Goal: Information Seeking & Learning: Learn about a topic

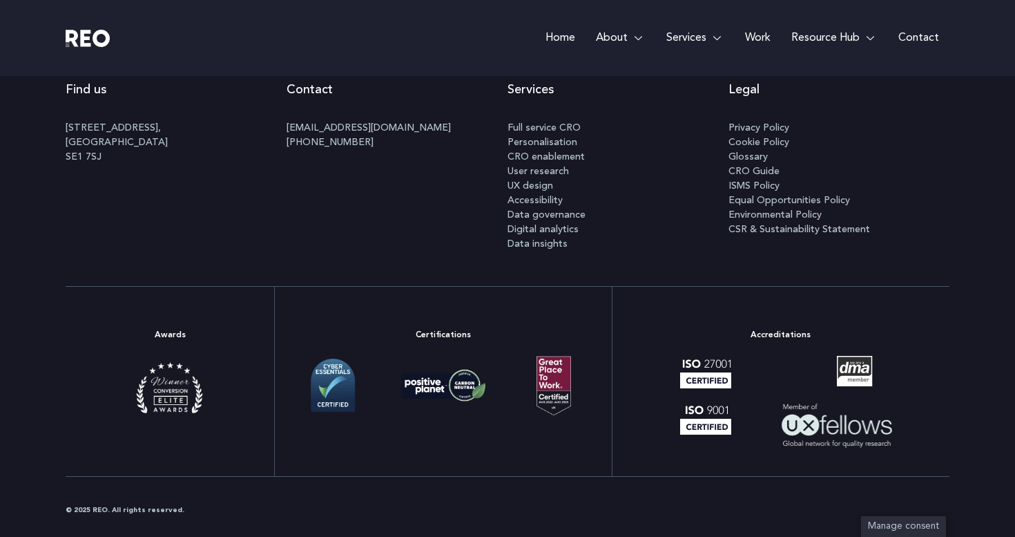
scroll to position [7323, 0]
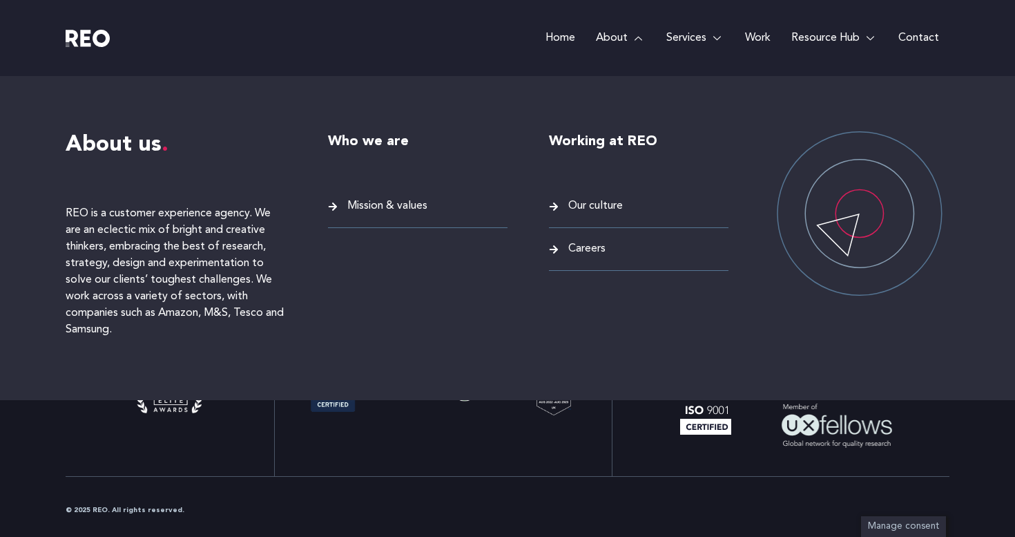
click at [608, 39] on link "About" at bounding box center [621, 38] width 70 height 76
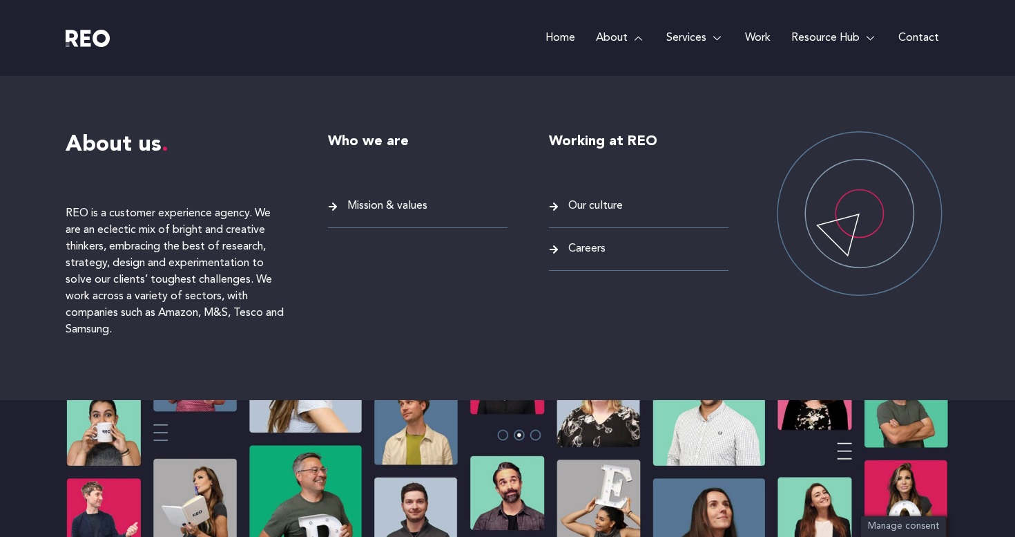
click at [601, 34] on link "About" at bounding box center [621, 38] width 70 height 76
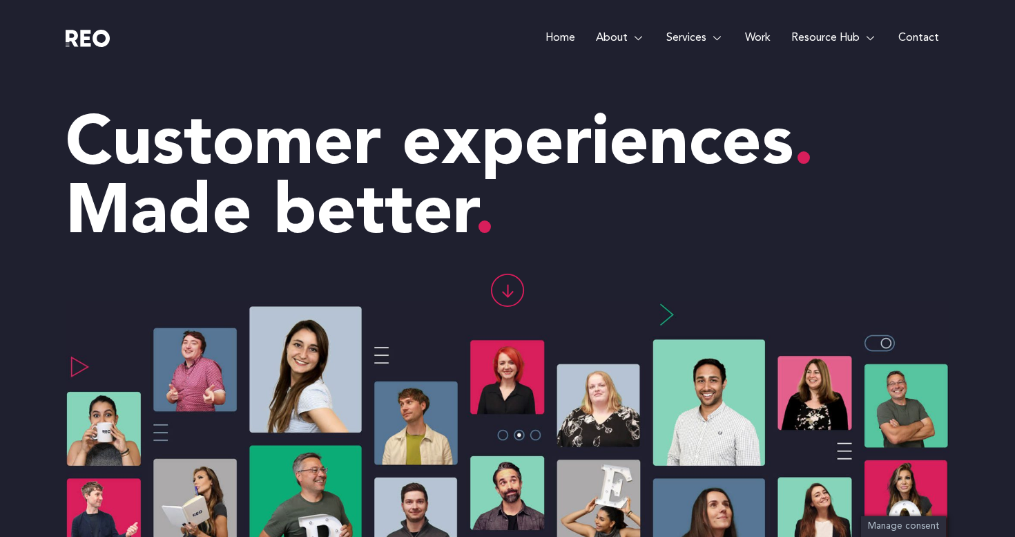
click at [244, 240] on span "Made better" at bounding box center [281, 214] width 430 height 69
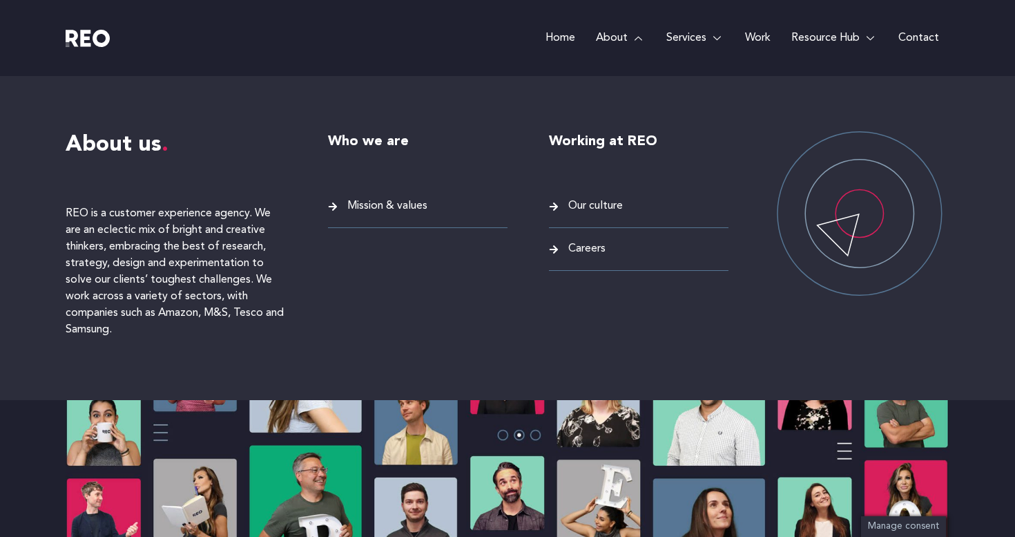
click at [633, 28] on link "About" at bounding box center [621, 38] width 70 height 76
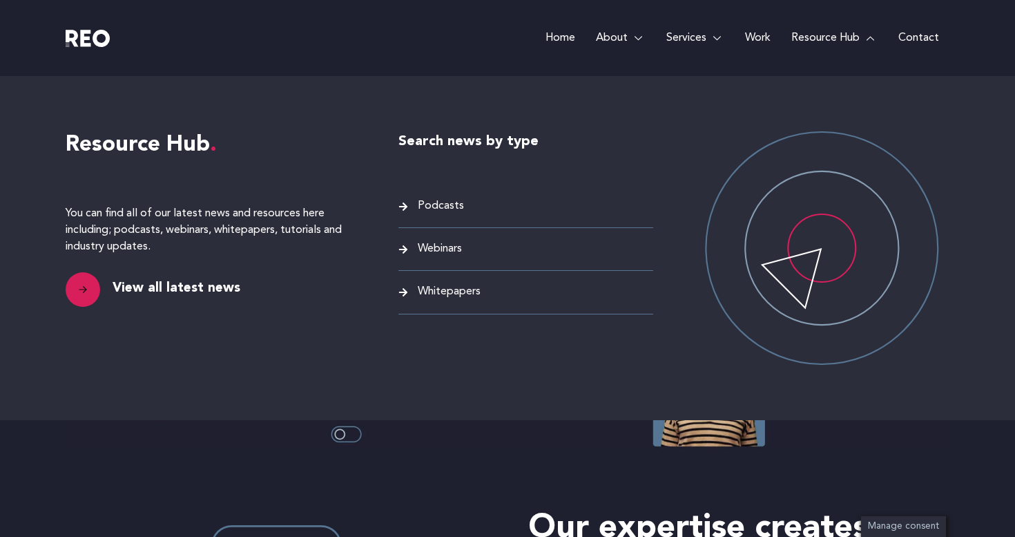
scroll to position [313, 0]
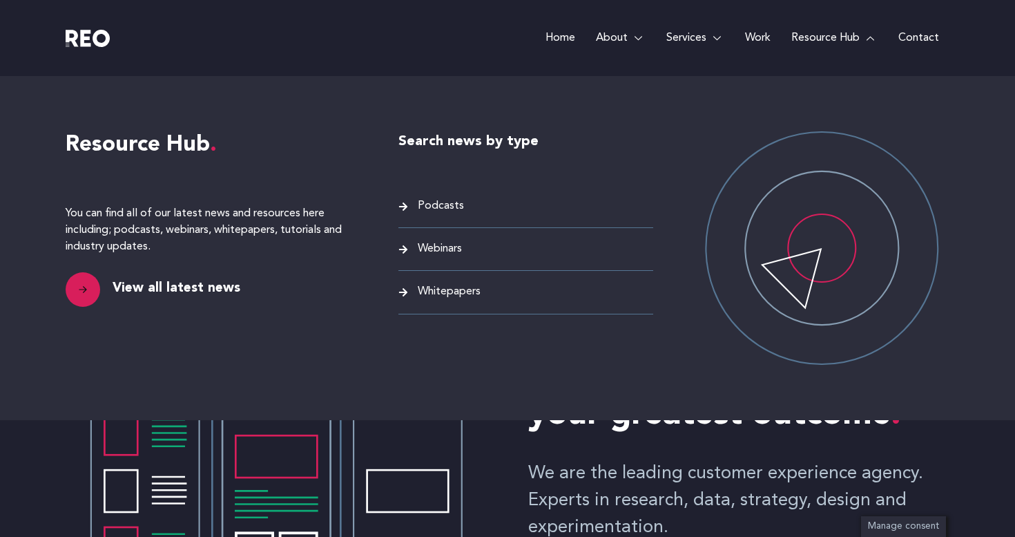
click at [428, 203] on span "Podcasts" at bounding box center [439, 206] width 50 height 19
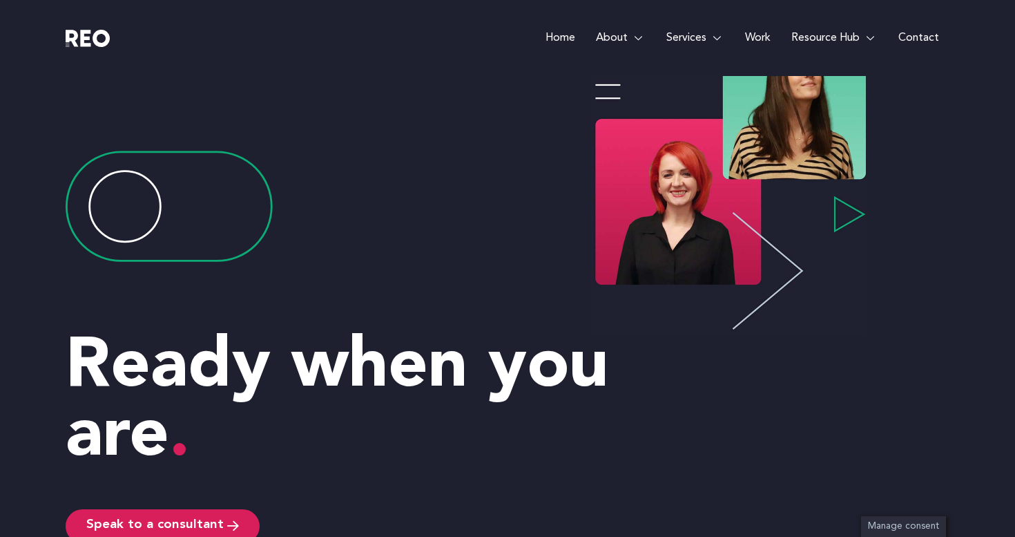
scroll to position [1629, 0]
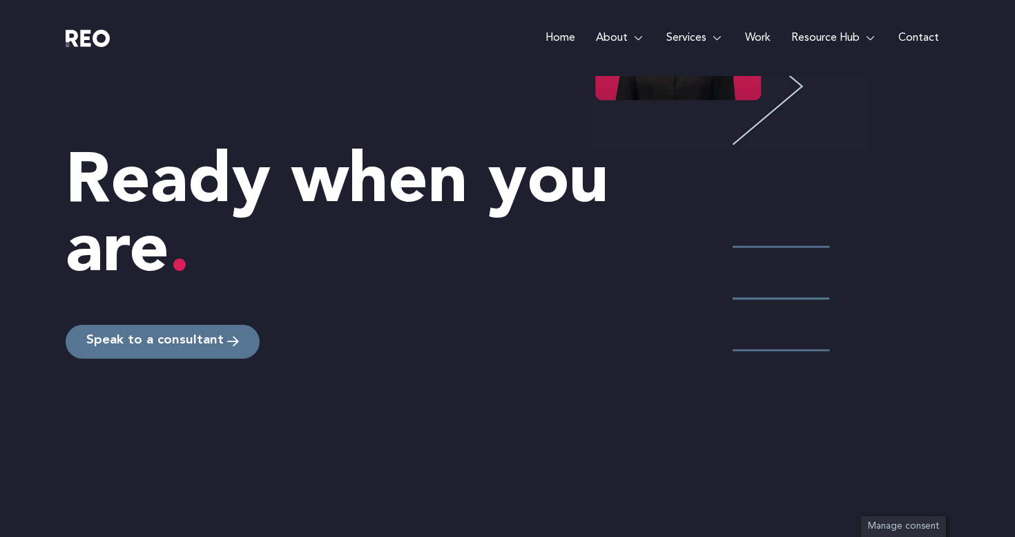
click at [248, 345] on link "Speak to a consultant" at bounding box center [163, 342] width 194 height 34
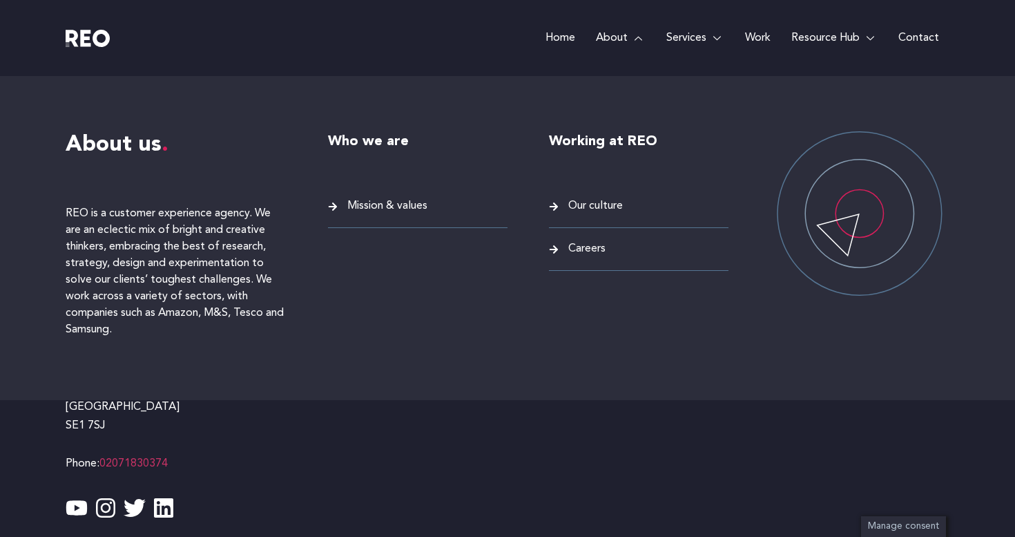
scroll to position [934, 0]
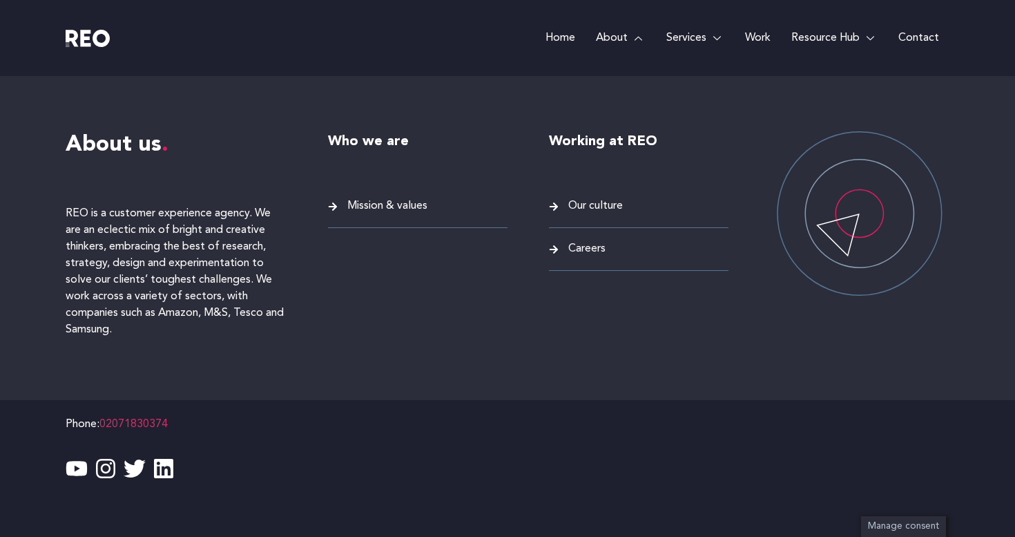
click at [401, 202] on span "Mission & values" at bounding box center [386, 206] width 84 height 19
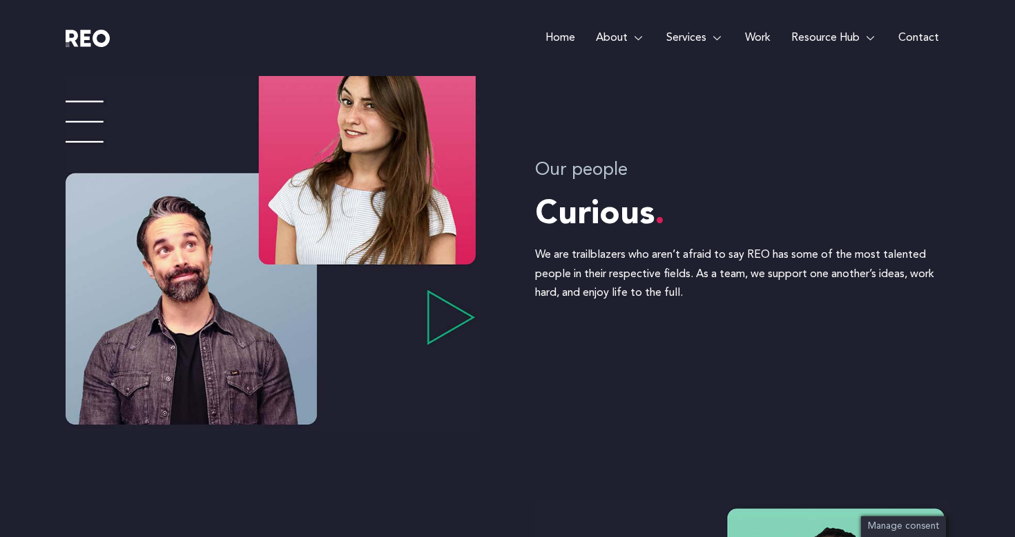
scroll to position [1821, 0]
click at [446, 347] on img at bounding box center [273, 234] width 414 height 391
click at [489, 301] on div "Our people Curious We are trailblazers who aren’t afraid to say REO has some of…" at bounding box center [508, 269] width 884 height 460
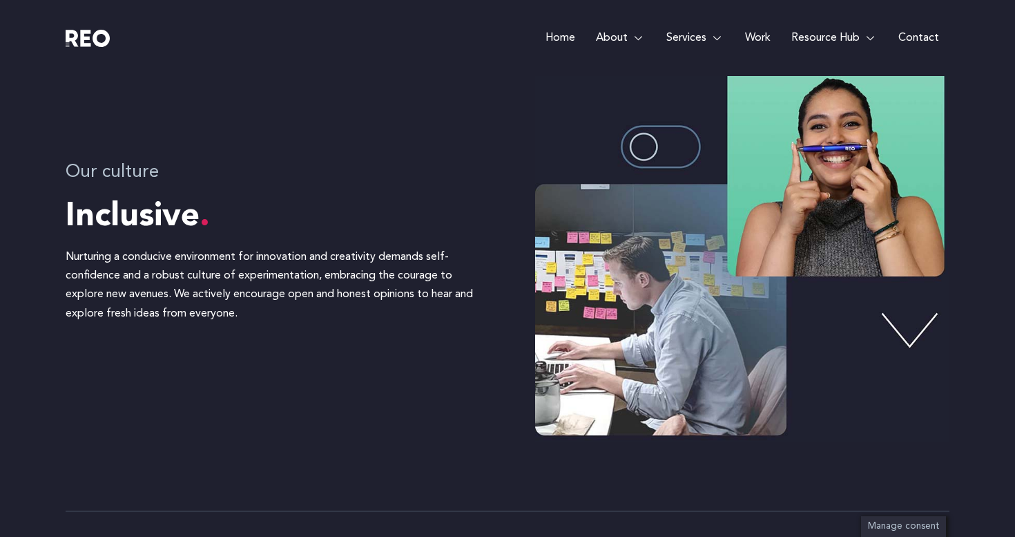
scroll to position [2271, 0]
copy p "obust culture of experimentation"
drag, startPoint x: 159, startPoint y: 277, endPoint x: 321, endPoint y: 272, distance: 162.4
click at [321, 272] on p "Nurturing a conducive environment for innovation and creativity demands self-co…" at bounding box center [273, 284] width 414 height 75
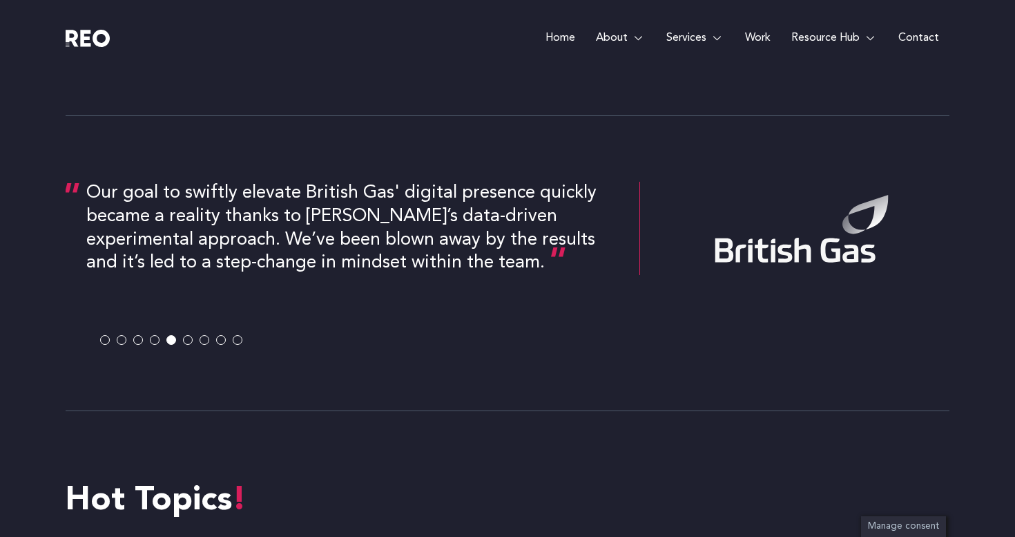
scroll to position [2665, 0]
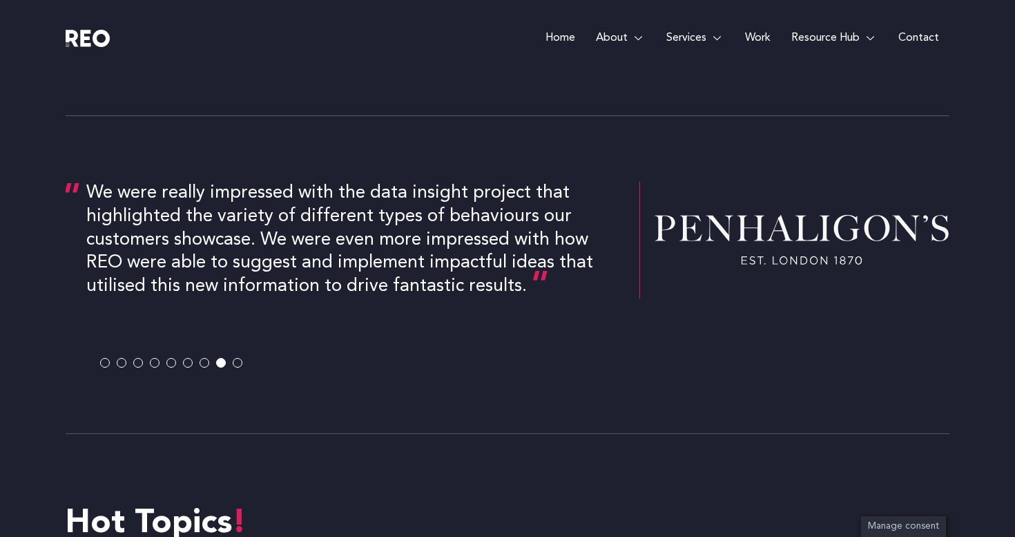
click at [241, 368] on div "Our goal to swiftly elevate British Gas' digital presence quickly became a real…" at bounding box center [508, 274] width 884 height 296
click at [241, 363] on span at bounding box center [238, 363] width 10 height 10
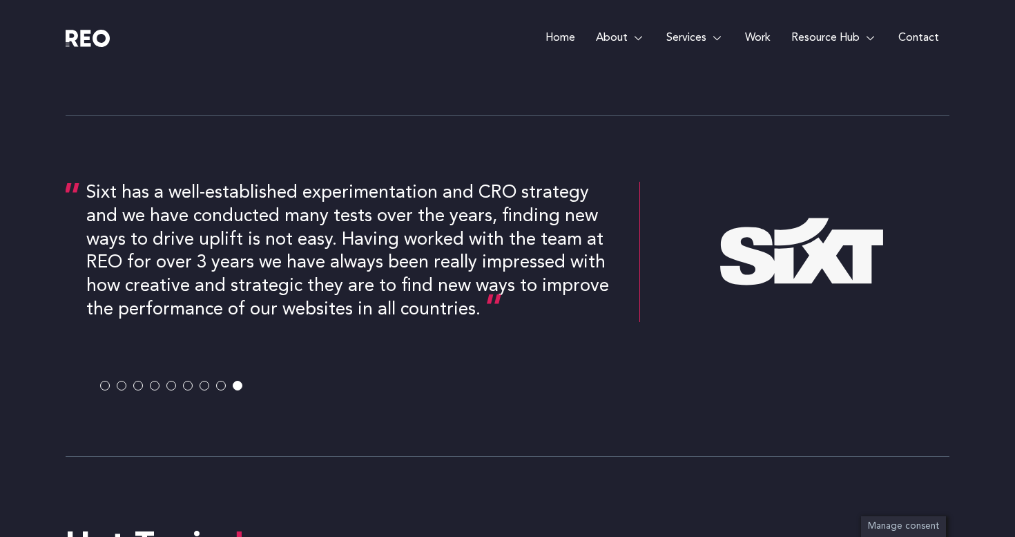
click at [133, 388] on button at bounding box center [125, 386] width 17 height 10
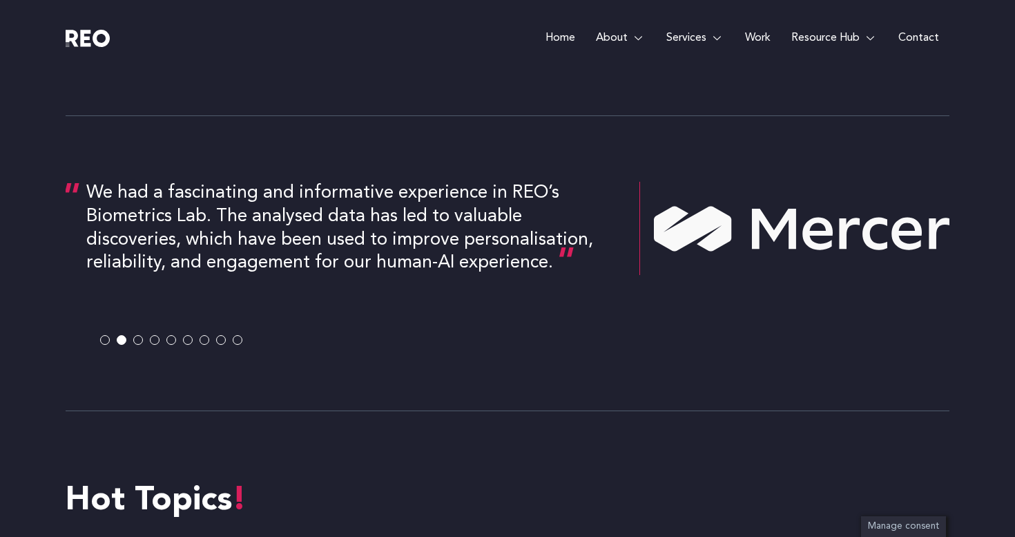
click at [156, 341] on span at bounding box center [155, 340] width 10 height 10
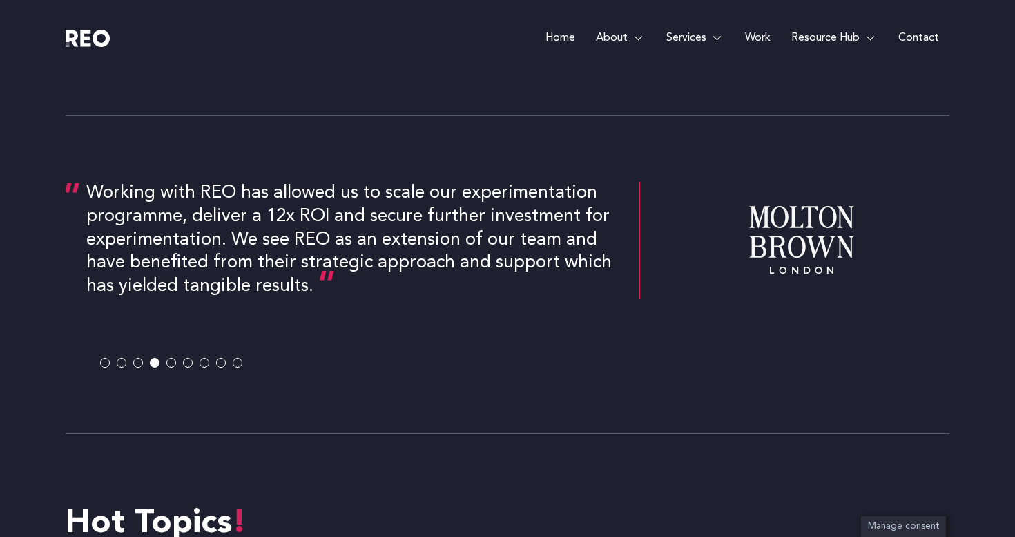
click at [143, 359] on button at bounding box center [141, 363] width 17 height 10
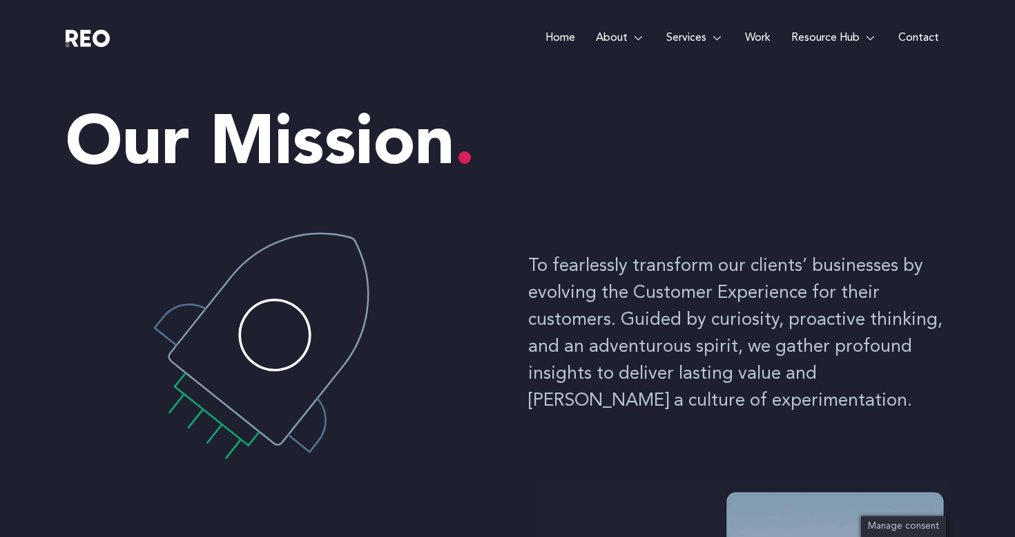
scroll to position [0, 0]
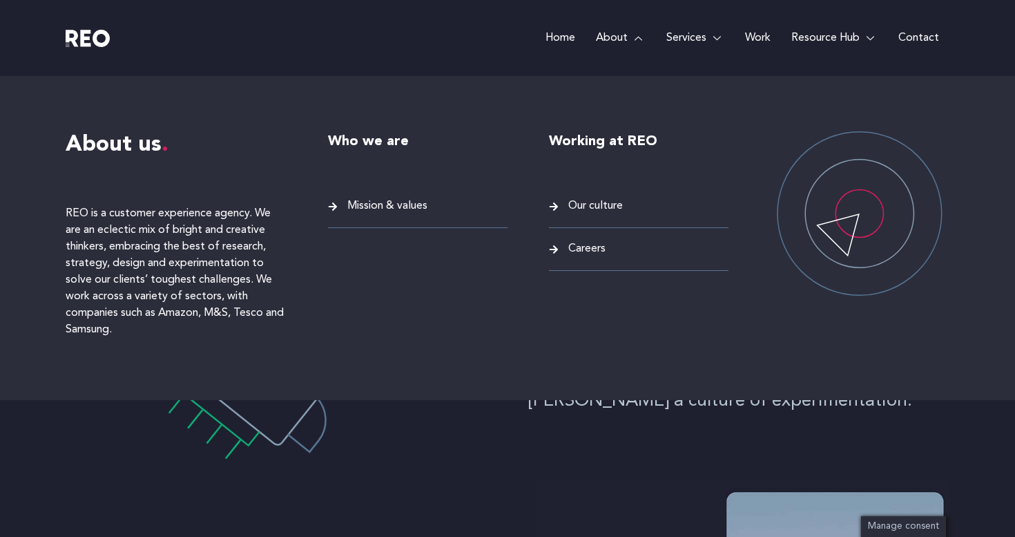
click at [584, 210] on span "Our culture" at bounding box center [594, 206] width 58 height 19
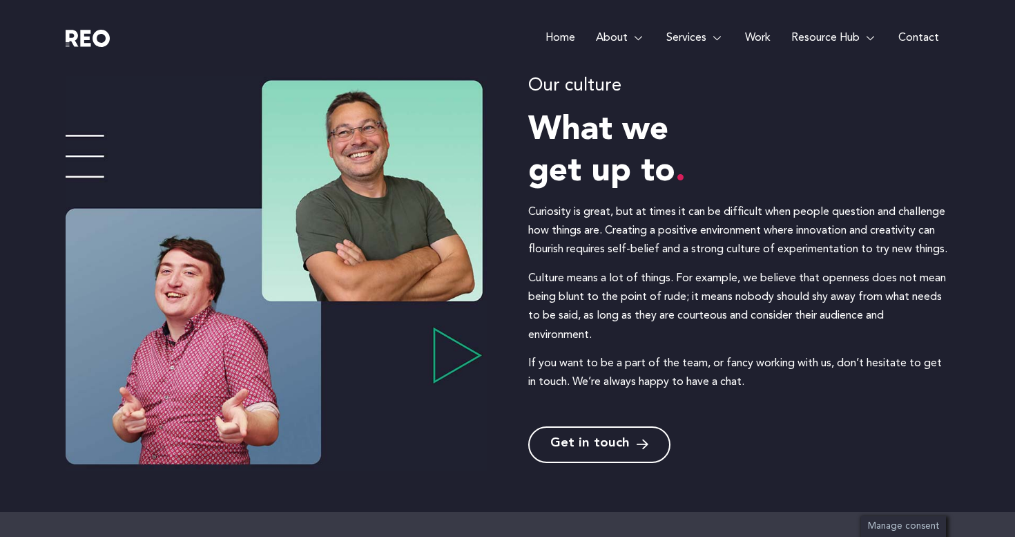
scroll to position [171, 0]
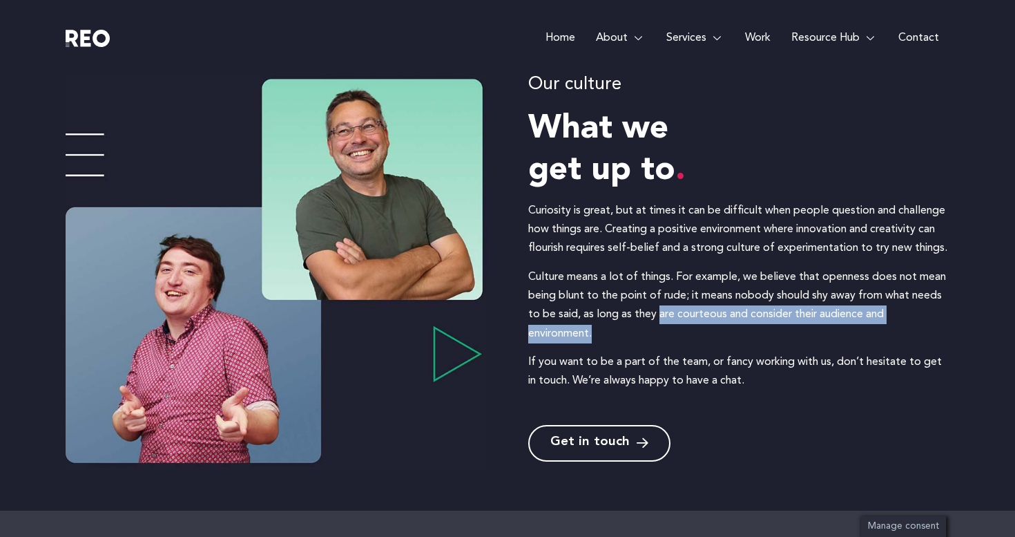
drag, startPoint x: 660, startPoint y: 313, endPoint x: 669, endPoint y: 328, distance: 17.7
click at [669, 328] on p "Culture means a lot of things. For example, we believe that openness does not m…" at bounding box center [738, 305] width 421 height 75
copy p "are courteous and consider their audience and environment."
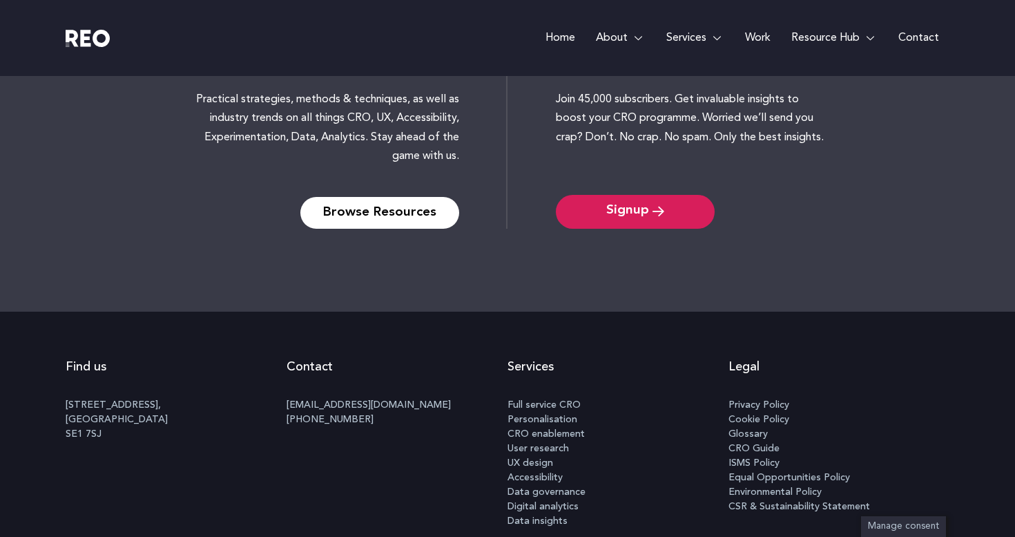
scroll to position [750, 0]
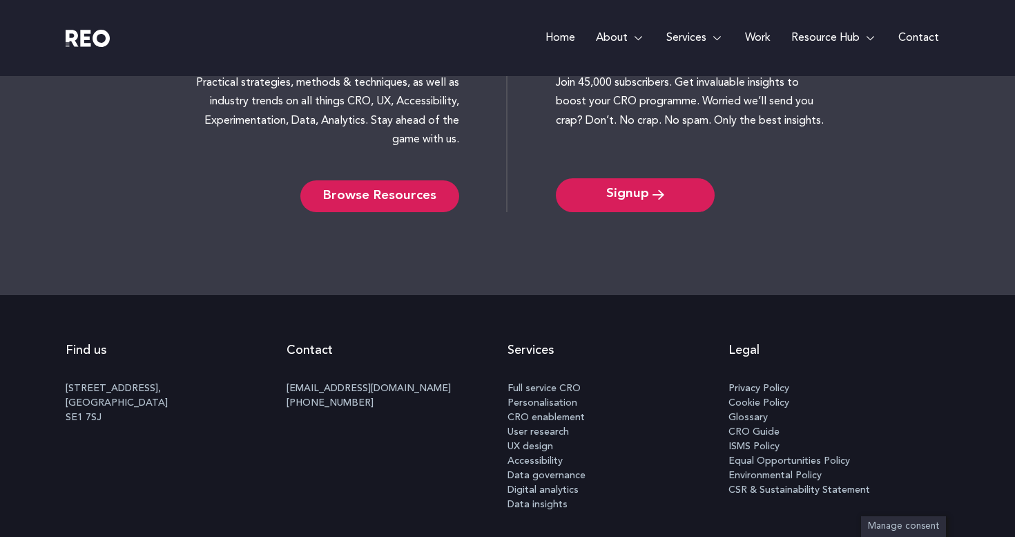
click at [408, 187] on link "Browse Resources" at bounding box center [379, 196] width 159 height 32
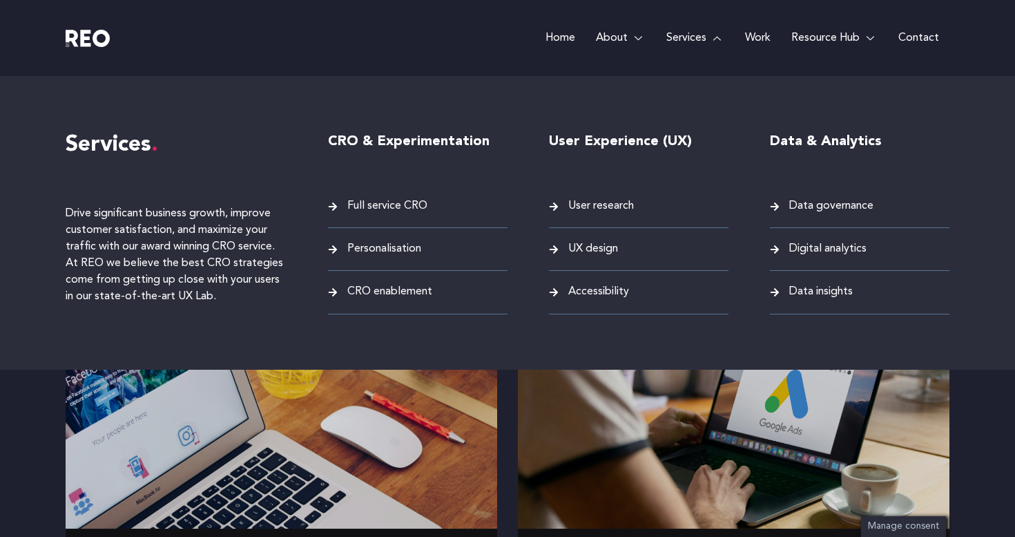
click at [631, 209] on span "User research" at bounding box center [599, 206] width 69 height 19
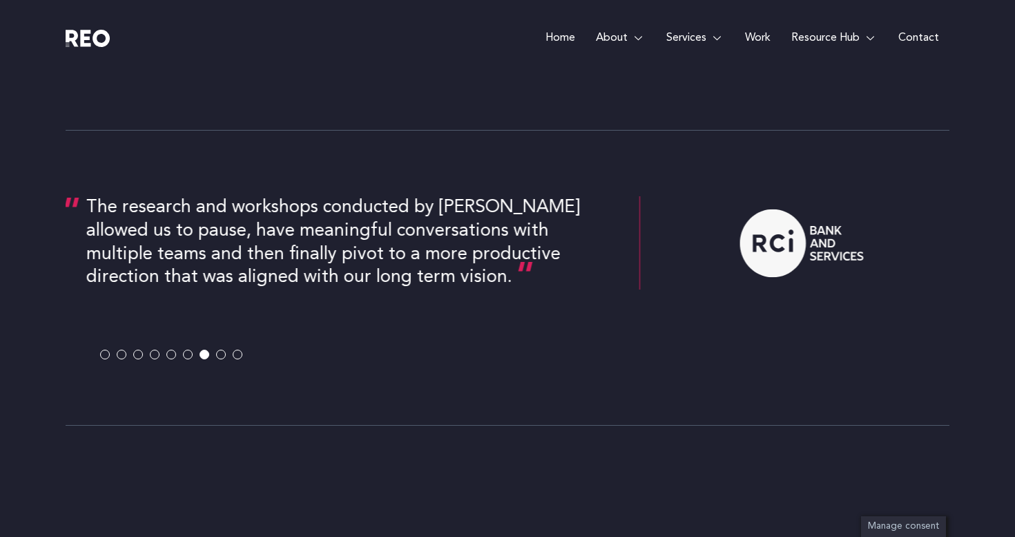
scroll to position [722, 0]
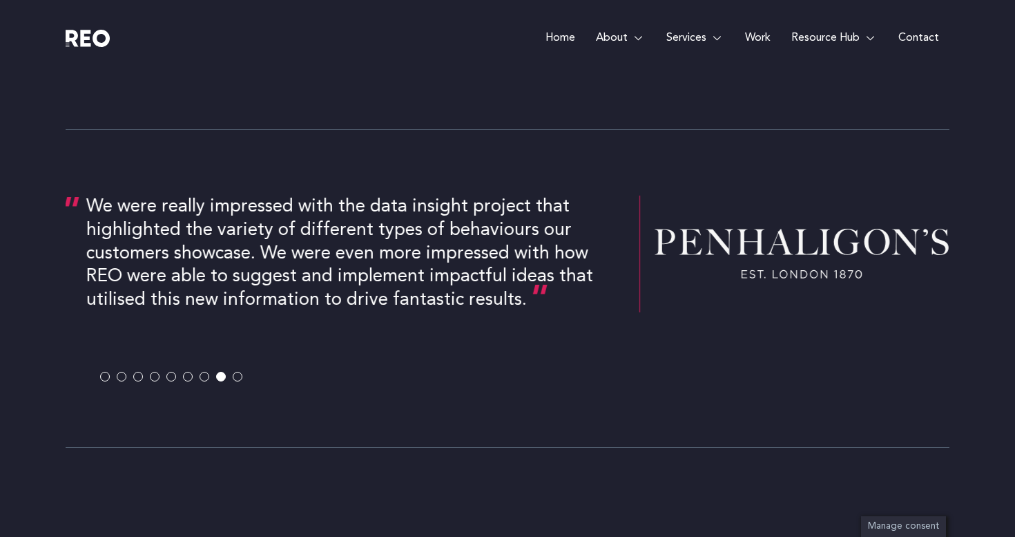
click at [205, 374] on span at bounding box center [205, 377] width 10 height 10
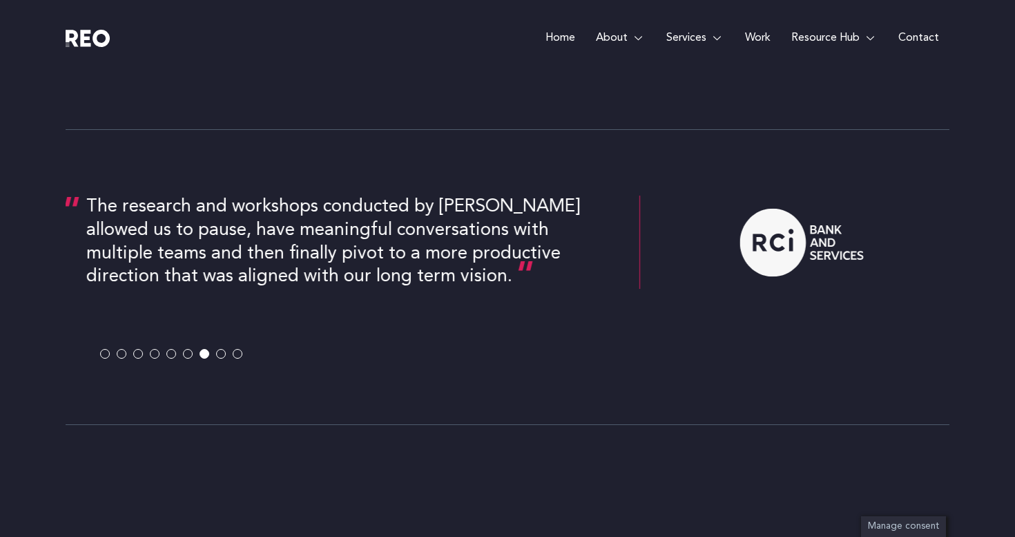
click at [253, 220] on div "The research and workshops conducted by [PERSON_NAME] allowed us to pause, have…" at bounding box center [352, 241] width 533 height 93
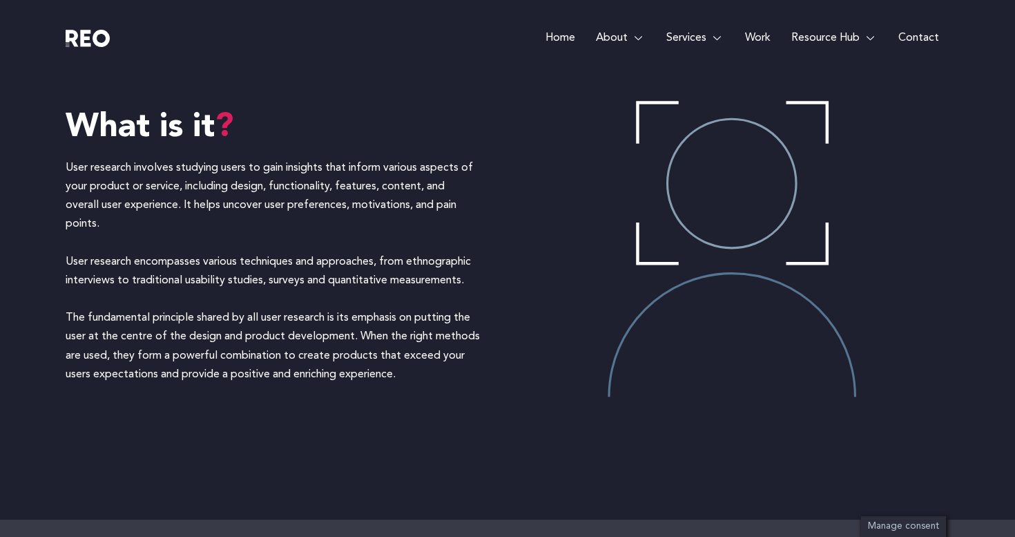
scroll to position [1210, 0]
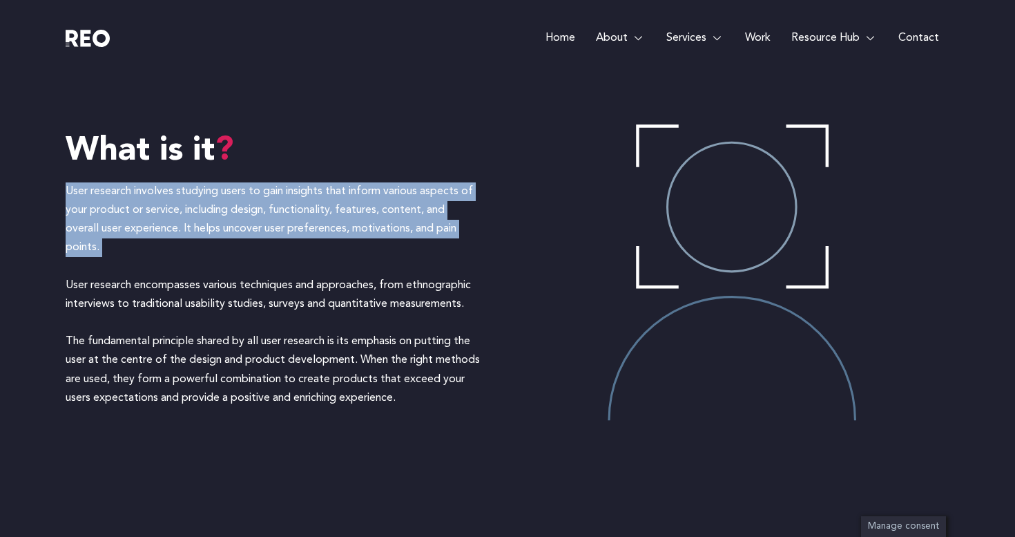
drag, startPoint x: 59, startPoint y: 184, endPoint x: 134, endPoint y: 263, distance: 108.5
click at [134, 264] on div "What is it User research involves studying users to gain insights that inform v…" at bounding box center [507, 274] width 1015 height 538
copy p "User research involves studying users to gain insights that inform various aspe…"
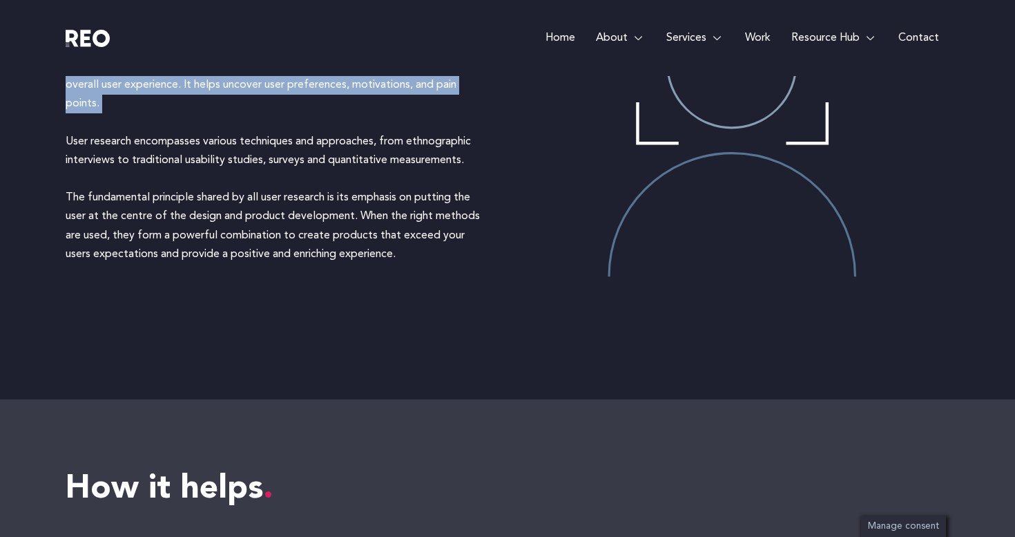
scroll to position [1287, 1]
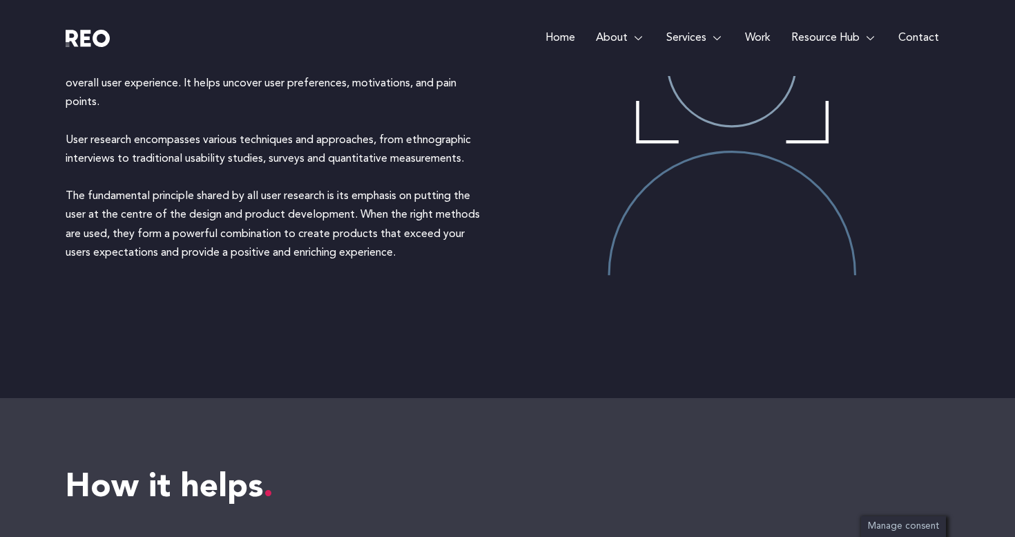
click at [46, 224] on div "What is it User research involves studying users to gain insights that inform v…" at bounding box center [507, 129] width 1015 height 538
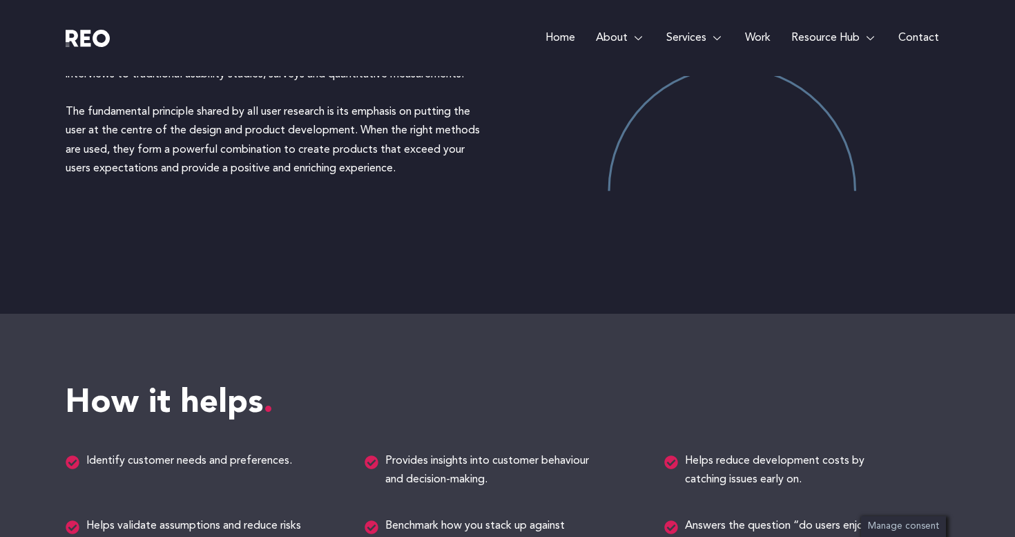
scroll to position [1353, 0]
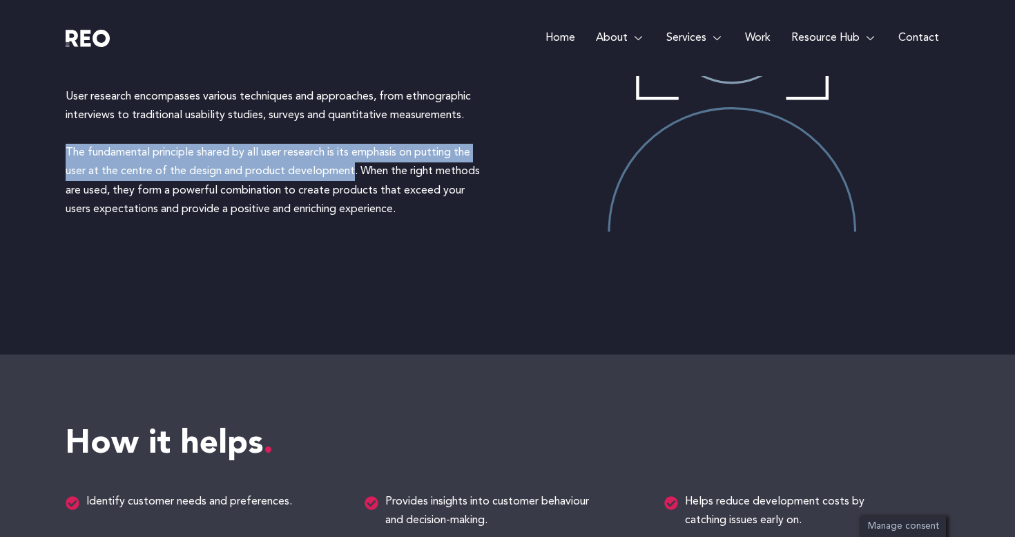
drag, startPoint x: 68, startPoint y: 102, endPoint x: 354, endPoint y: 172, distance: 294.4
click at [354, 173] on p "User research involves studying users to gain insights that inform various aspe…" at bounding box center [273, 106] width 414 height 225
copy p "The fundamental principle shared by all user research is its emphasis on puttin…"
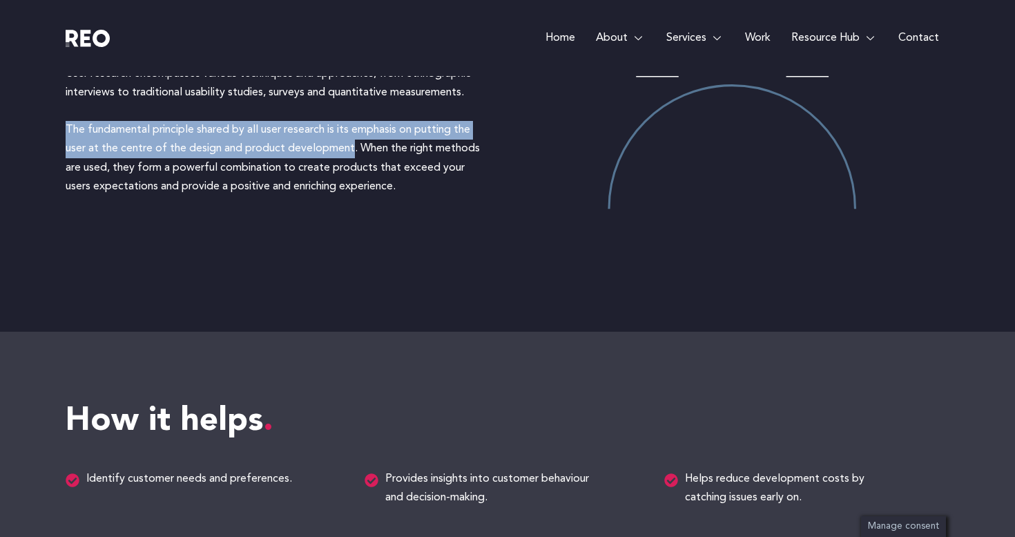
drag, startPoint x: 362, startPoint y: 146, endPoint x: 495, endPoint y: 200, distance: 144.1
click at [495, 200] on div "What is it User research involves studying users to gain insights that inform v…" at bounding box center [508, 62] width 884 height 538
copy p "When the right methods are used, they form a powerful combination to create pro…"
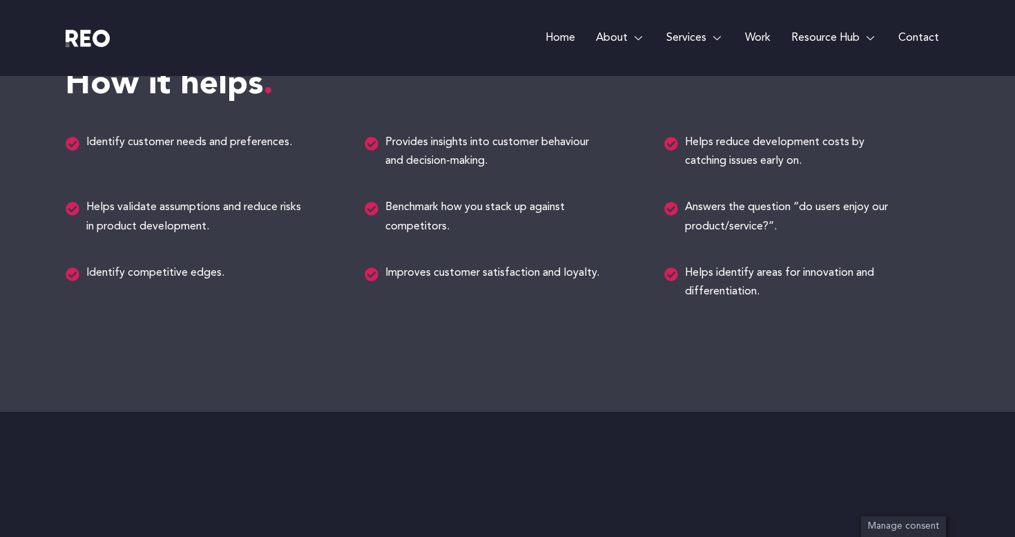
scroll to position [1685, 0]
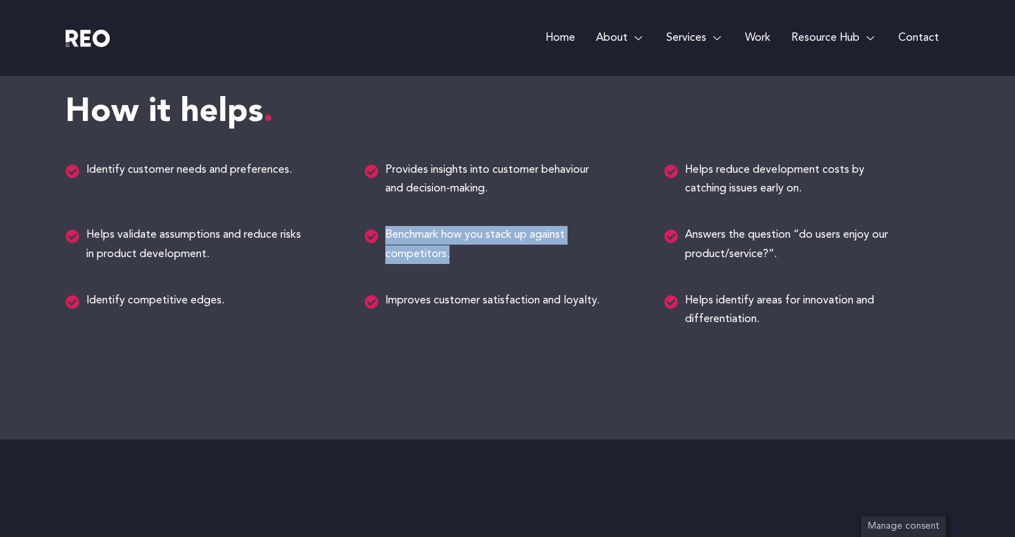
drag, startPoint x: 452, startPoint y: 251, endPoint x: 384, endPoint y: 233, distance: 70.0
click at [384, 233] on span "Benchmark how you stack up against competitors." at bounding box center [494, 244] width 225 height 37
copy span "Benchmark how you stack up against competitors."
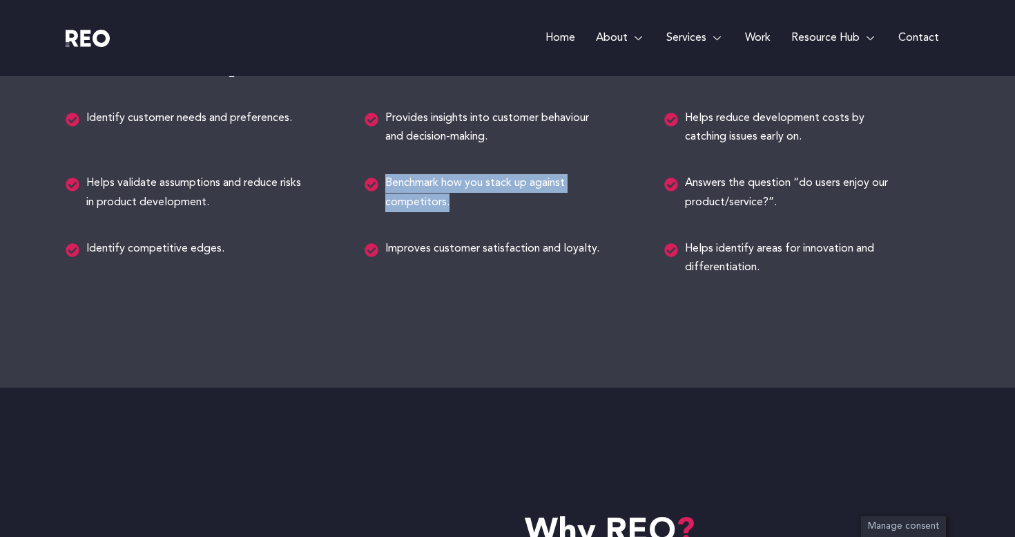
scroll to position [1696, 0]
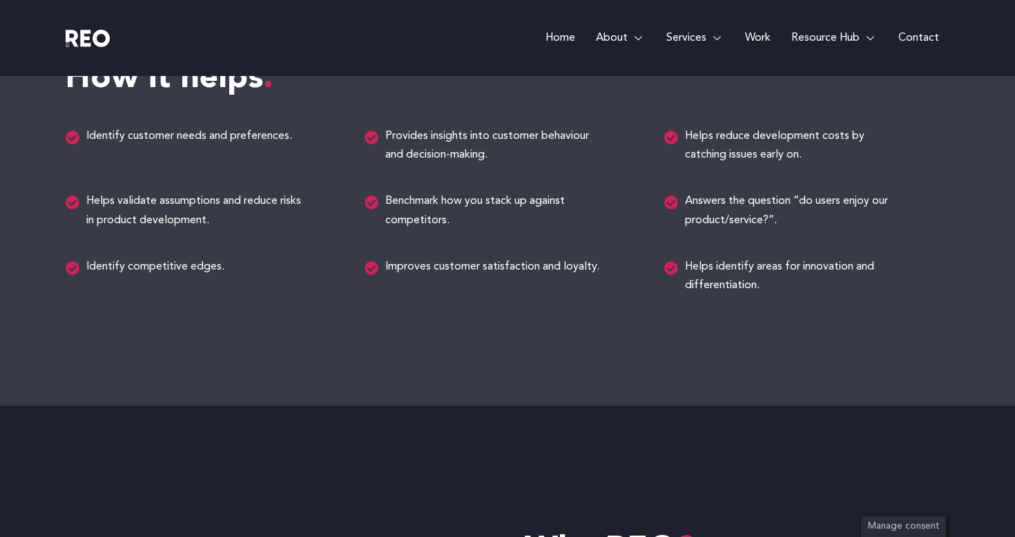
drag, startPoint x: 386, startPoint y: 244, endPoint x: 406, endPoint y: 245, distance: 20.0
click at [407, 245] on div "How it helps Identify customer needs and preferences. Provides insights into cu…" at bounding box center [508, 197] width 884 height 417
drag, startPoint x: 383, startPoint y: 261, endPoint x: 620, endPoint y: 261, distance: 237.6
click at [620, 261] on div "Improves customer satisfaction and loyalty." at bounding box center [507, 276] width 285 height 37
copy span "Improves customer satisfaction and loyalty."
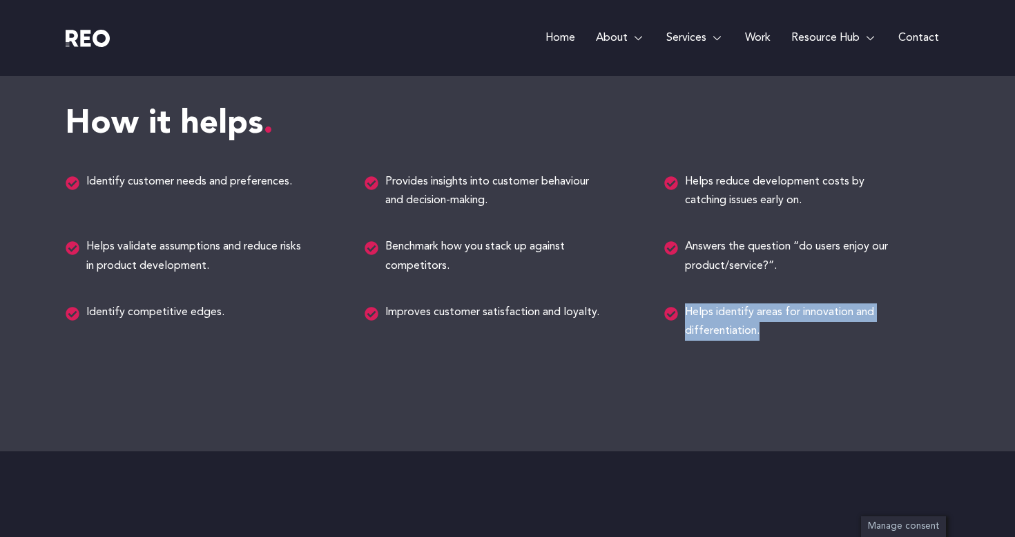
copy span "Helps identify areas for innovation and differentiation."
drag, startPoint x: 768, startPoint y: 333, endPoint x: 685, endPoint y: 312, distance: 86.3
click at [685, 312] on span "Helps identify areas for innovation and differentiation." at bounding box center [794, 321] width 225 height 37
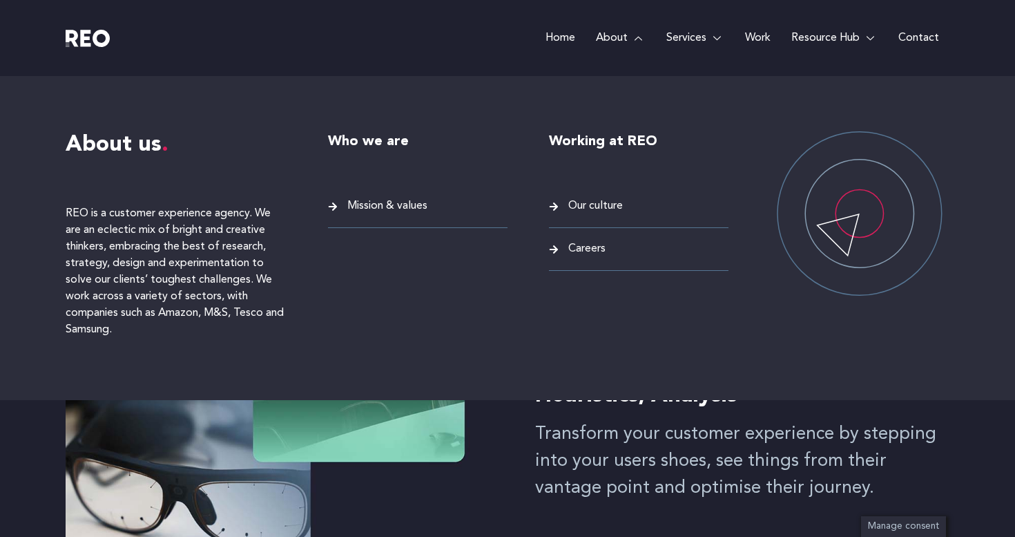
scroll to position [0, 0]
click at [609, 200] on span "Our culture" at bounding box center [594, 206] width 58 height 19
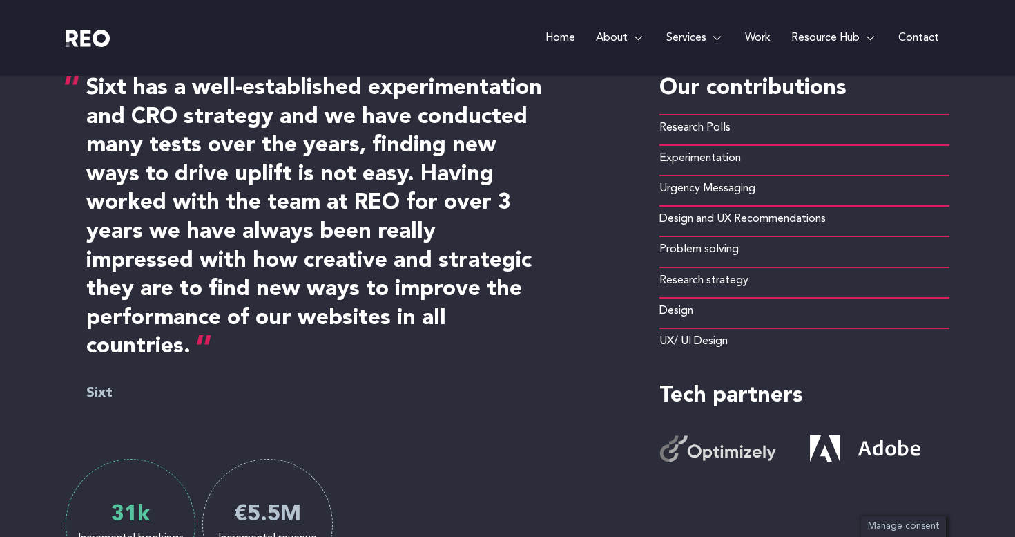
scroll to position [590, 0]
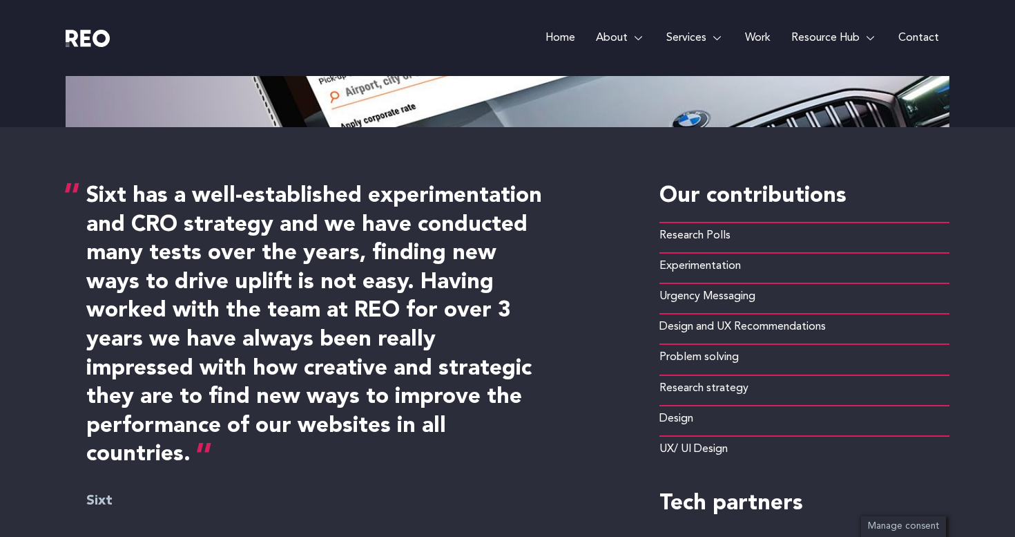
click at [691, 235] on span "Research Polls" at bounding box center [695, 236] width 71 height 19
click at [674, 271] on span "Experimentation" at bounding box center [701, 266] width 82 height 19
drag, startPoint x: 660, startPoint y: 423, endPoint x: 709, endPoint y: 446, distance: 55.0
click at [709, 446] on ul "Research Polls Experimentation Urgency Messaging Design and UX Recommendations …" at bounding box center [805, 341] width 290 height 238
click at [709, 446] on span "UX/ UI Design" at bounding box center [694, 449] width 68 height 19
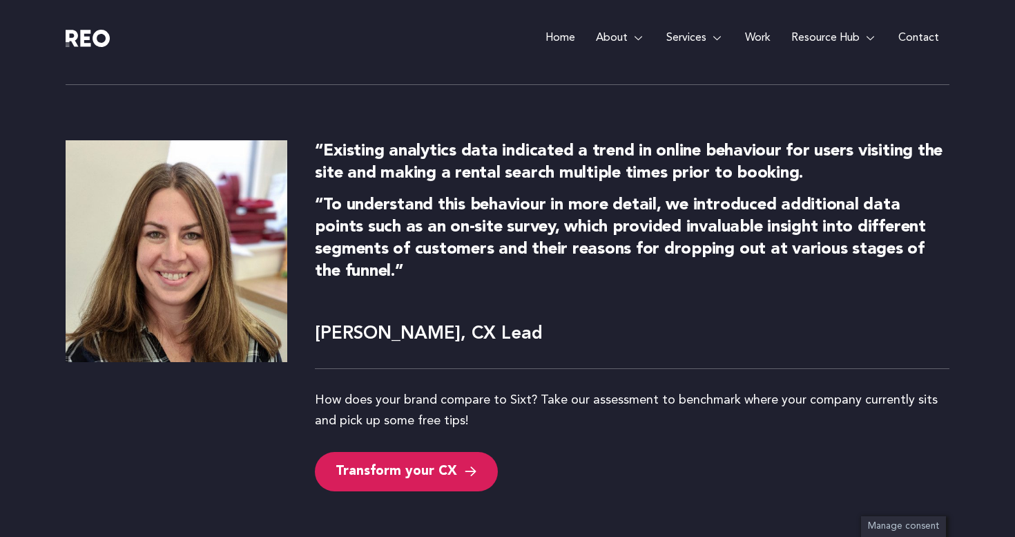
scroll to position [4760, 0]
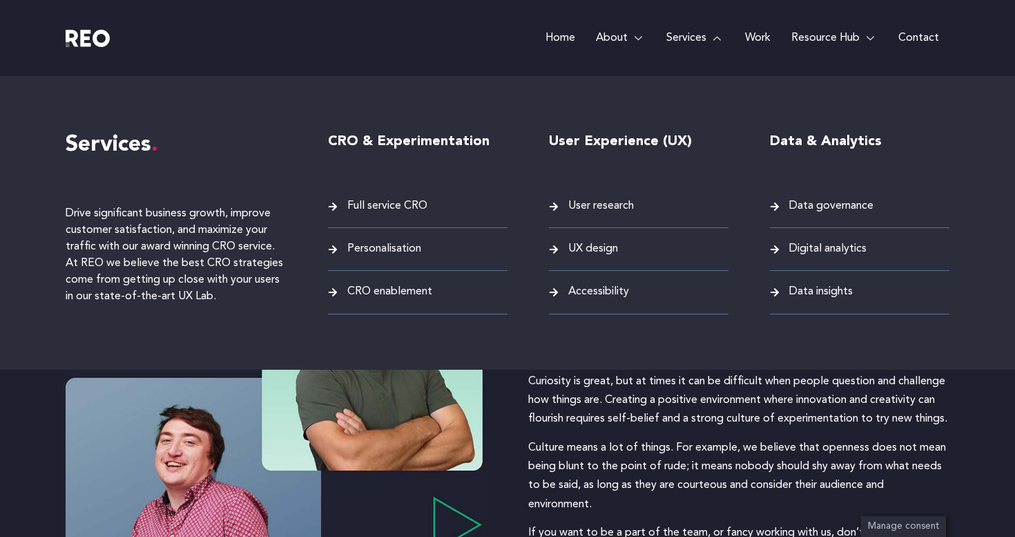
click at [611, 254] on span "UX design" at bounding box center [591, 249] width 53 height 19
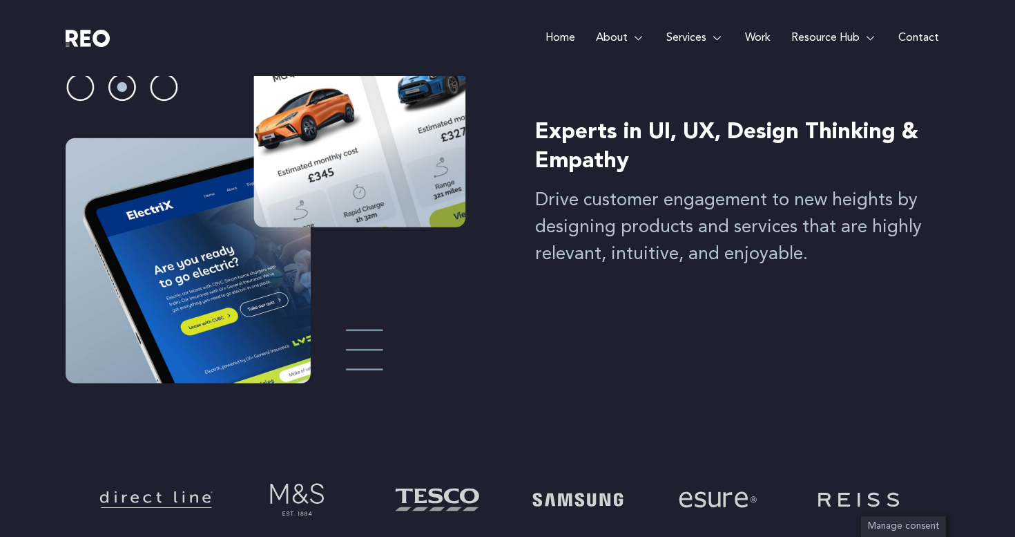
scroll to position [234, 0]
drag, startPoint x: 729, startPoint y: 223, endPoint x: 811, endPoint y: 276, distance: 97.3
click at [812, 278] on div "Experts in UI, UX, Design Thinking & Empathy Drive customer engagement to new h…" at bounding box center [508, 198] width 884 height 464
copy p "services that are highly relevant, intuitive, and enjoyable."
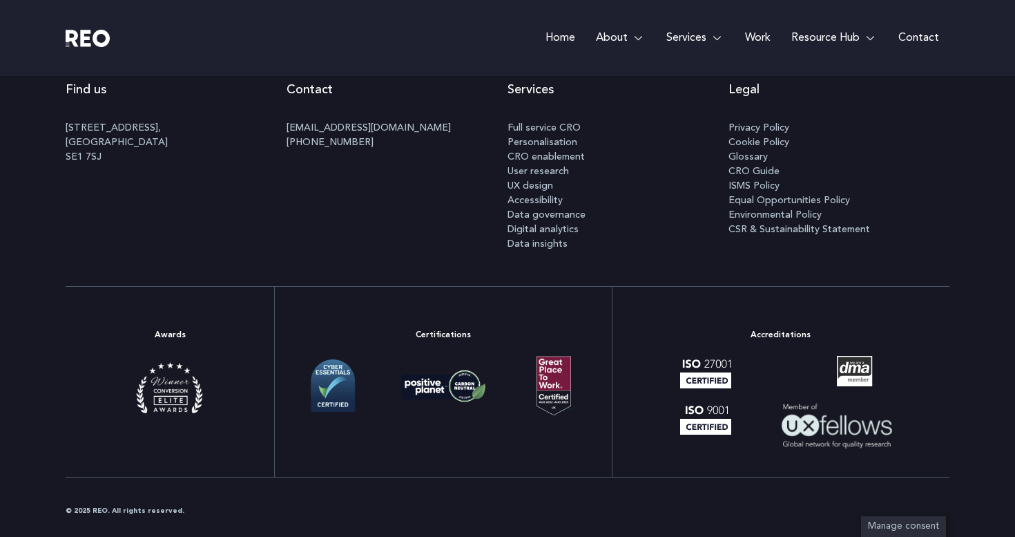
scroll to position [4233, 0]
click at [143, 402] on img at bounding box center [169, 391] width 69 height 69
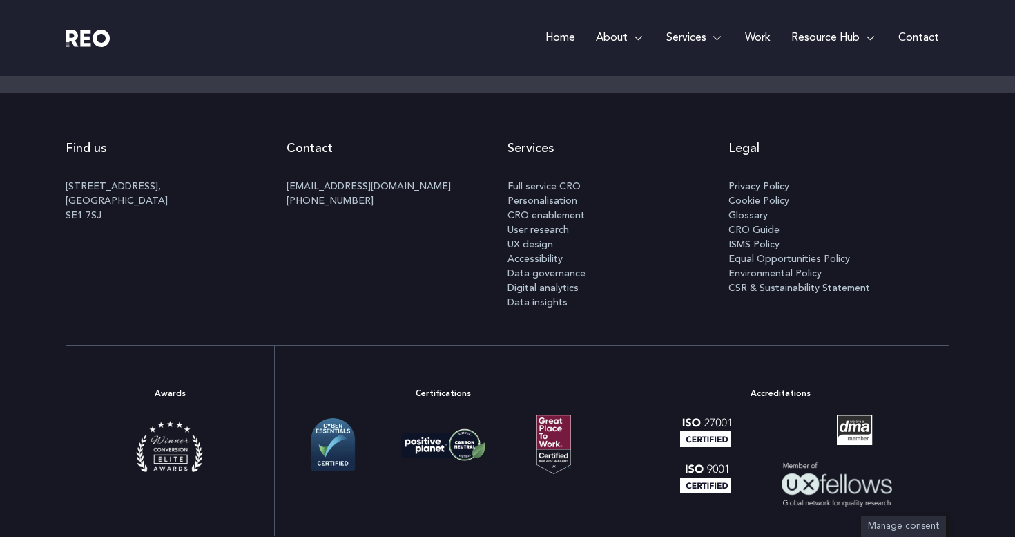
scroll to position [4154, 0]
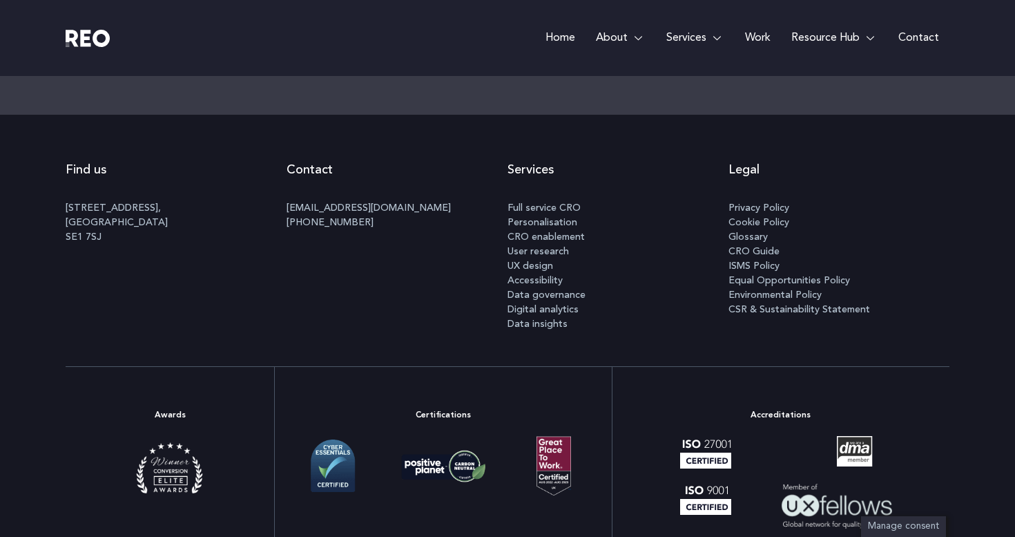
drag, startPoint x: 55, startPoint y: 207, endPoint x: 172, endPoint y: 208, distance: 117.4
click at [172, 208] on div "Find us [STREET_ADDRESS] Contact [EMAIL_ADDRESS][DOMAIN_NAME] [PHONE_NUMBER] Se…" at bounding box center [507, 240] width 1015 height 251
drag, startPoint x: 133, startPoint y: 227, endPoint x: 53, endPoint y: 209, distance: 82.3
click at [53, 209] on div "Find us [STREET_ADDRESS] Contact [EMAIL_ADDRESS][DOMAIN_NAME] [PHONE_NUMBER] Se…" at bounding box center [507, 240] width 1015 height 251
copy p "[STREET_ADDRESS]"
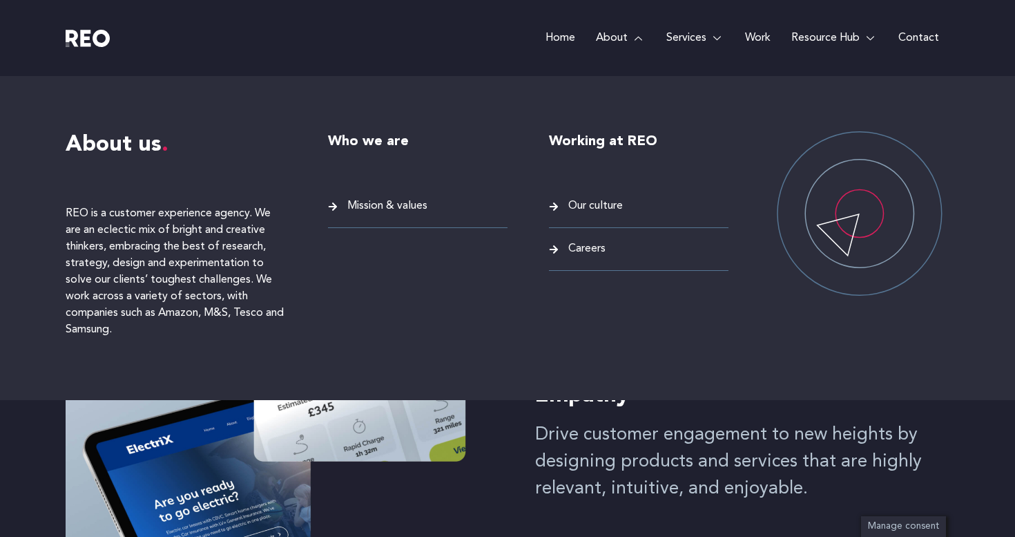
scroll to position [0, 0]
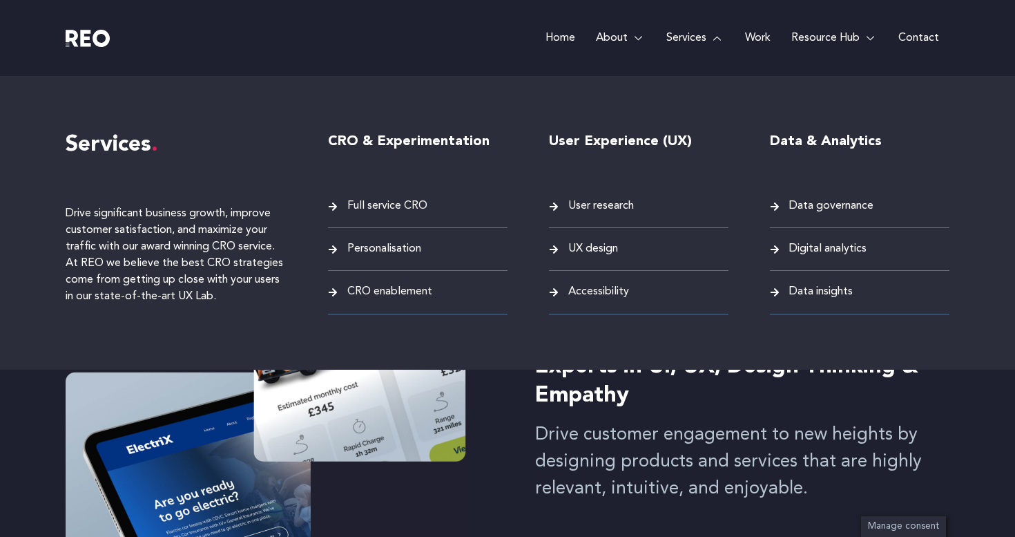
click at [593, 200] on span "User research" at bounding box center [599, 206] width 69 height 19
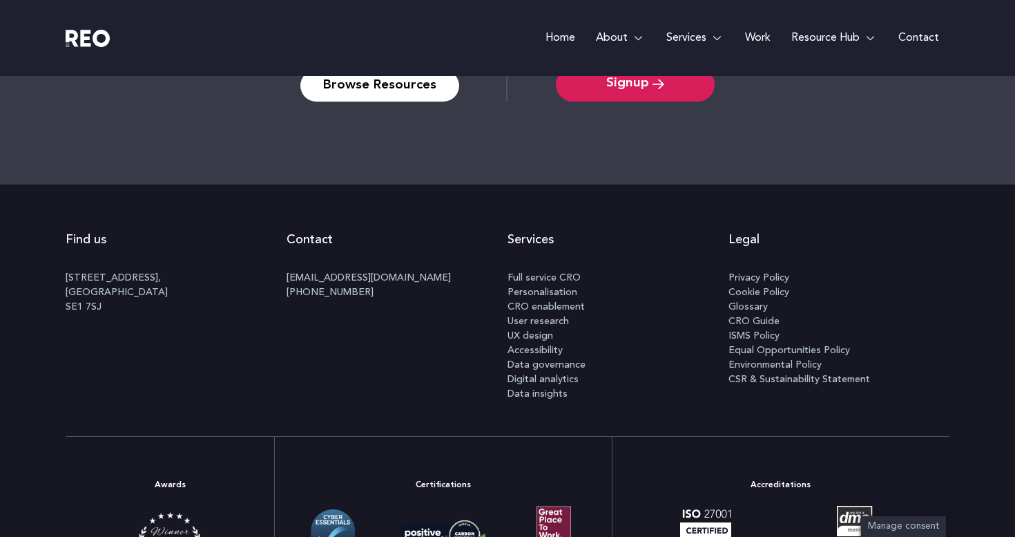
scroll to position [4200, 0]
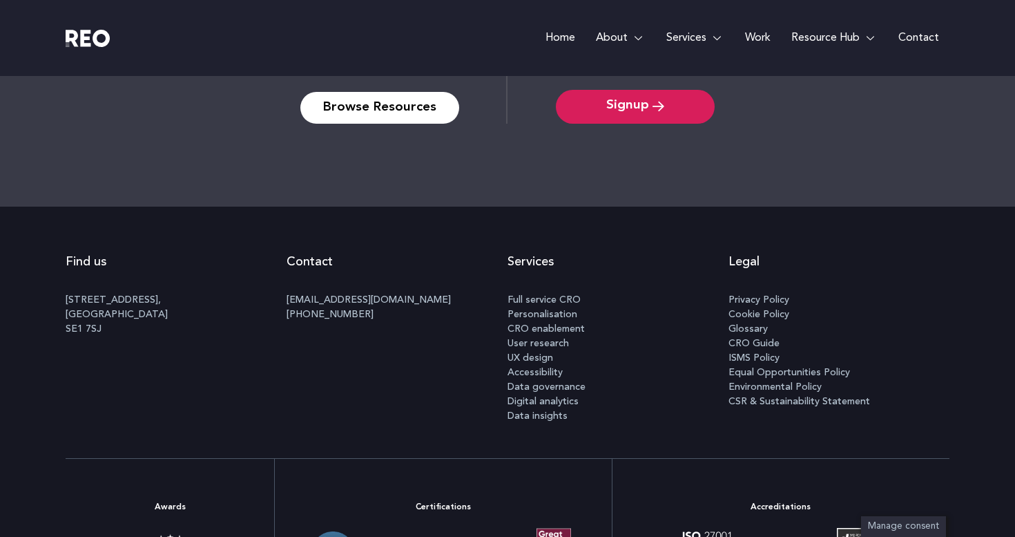
click at [549, 340] on span "User research" at bounding box center [538, 343] width 61 height 15
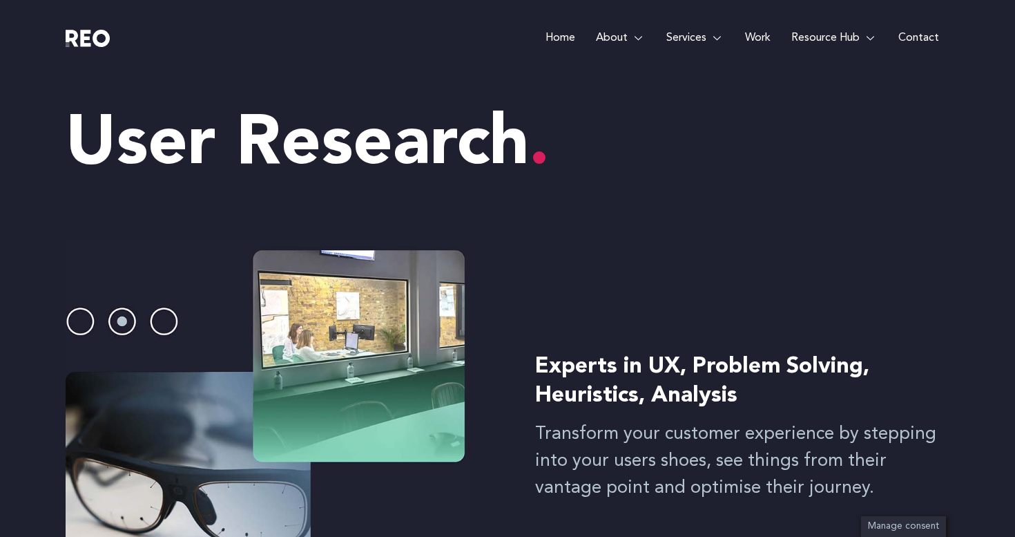
click at [767, 37] on link "Work" at bounding box center [758, 38] width 46 height 76
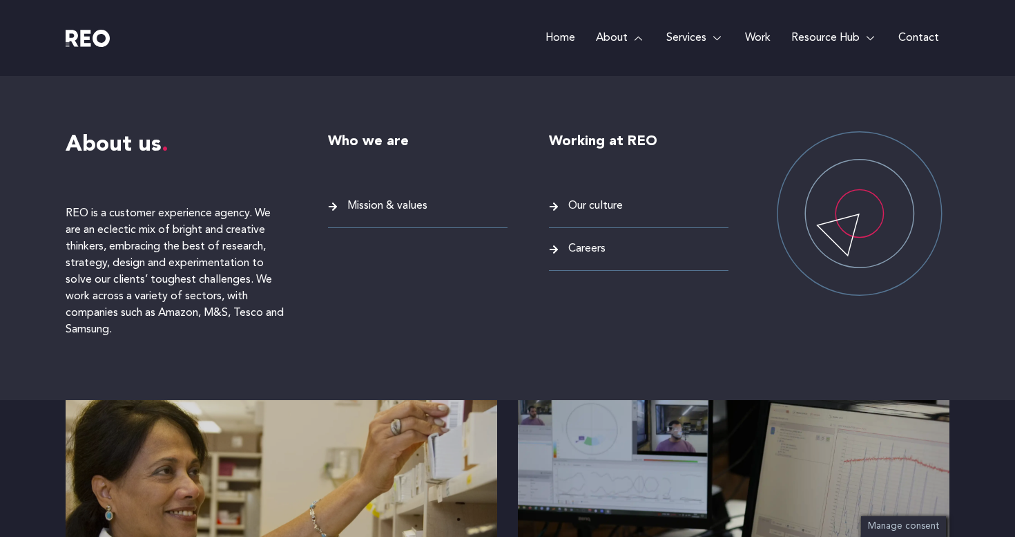
click at [577, 253] on span "Careers" at bounding box center [585, 249] width 41 height 19
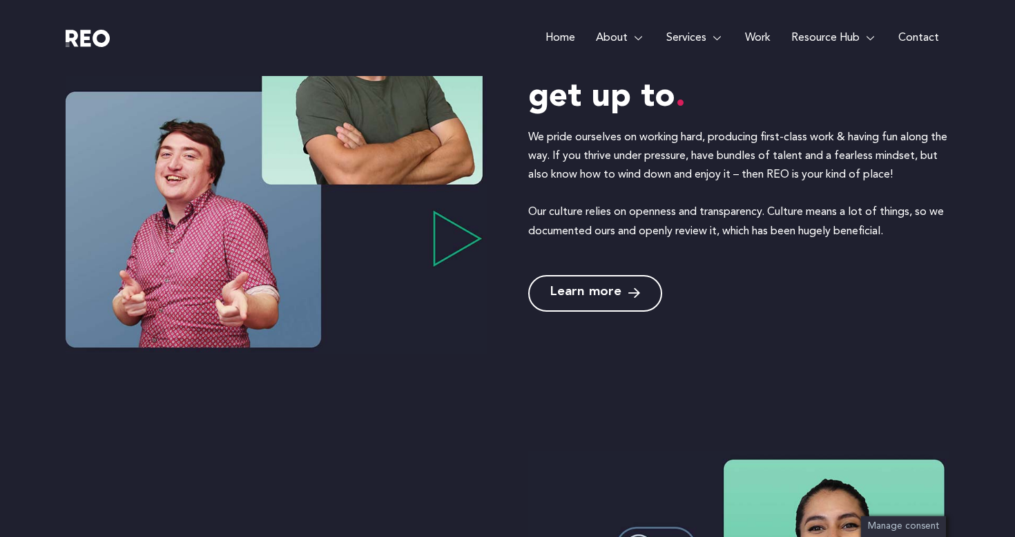
scroll to position [997, 0]
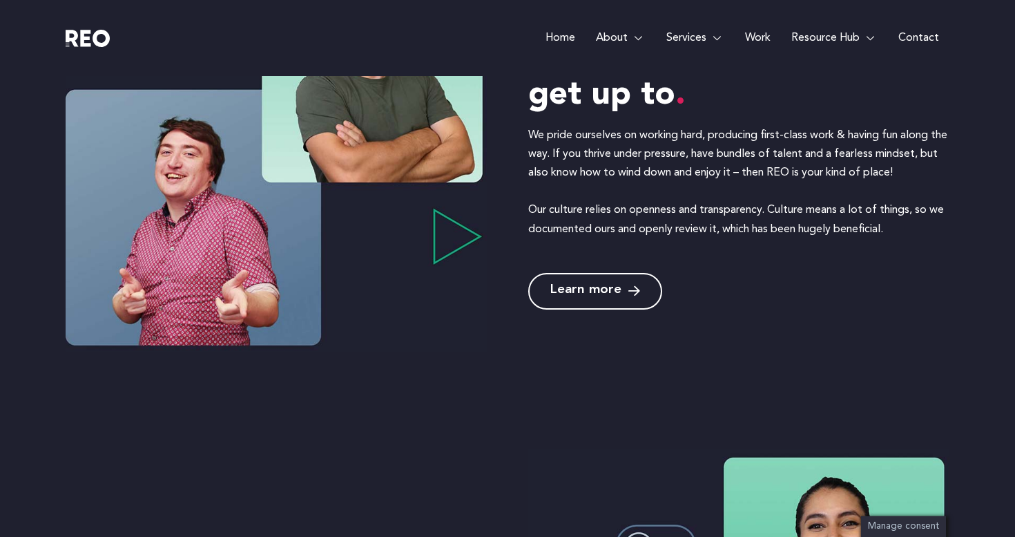
click at [646, 289] on link "Learn more" at bounding box center [595, 291] width 134 height 37
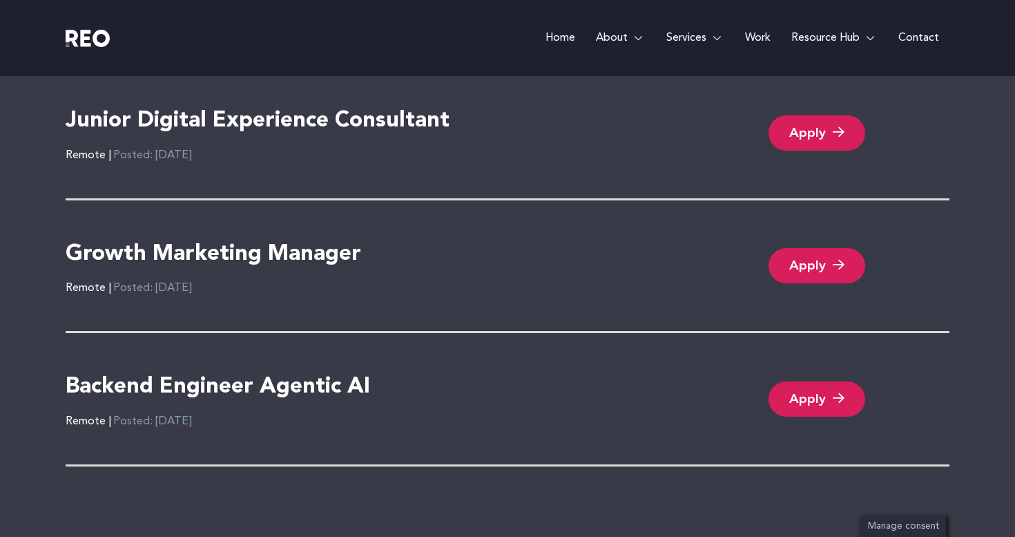
scroll to position [3175, 0]
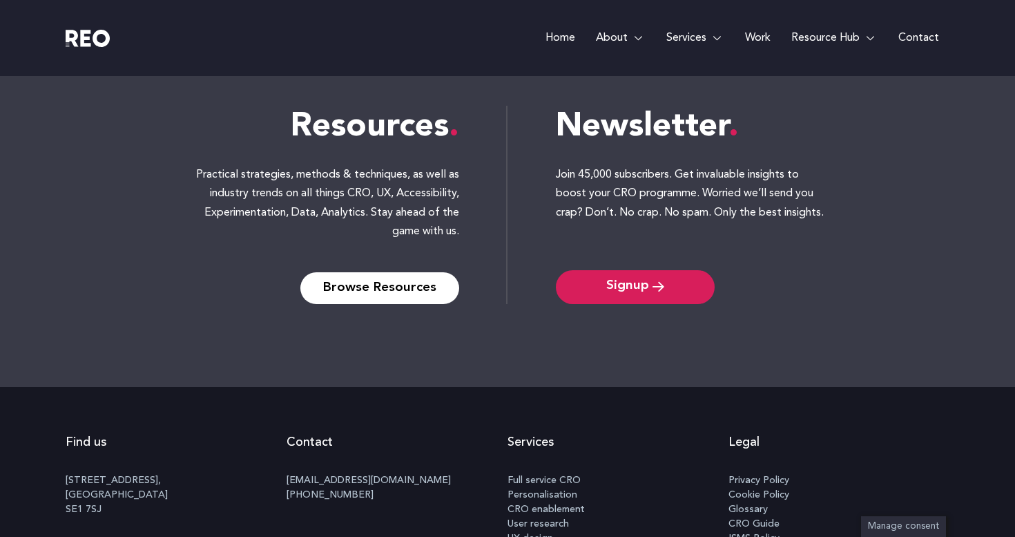
scroll to position [680, 0]
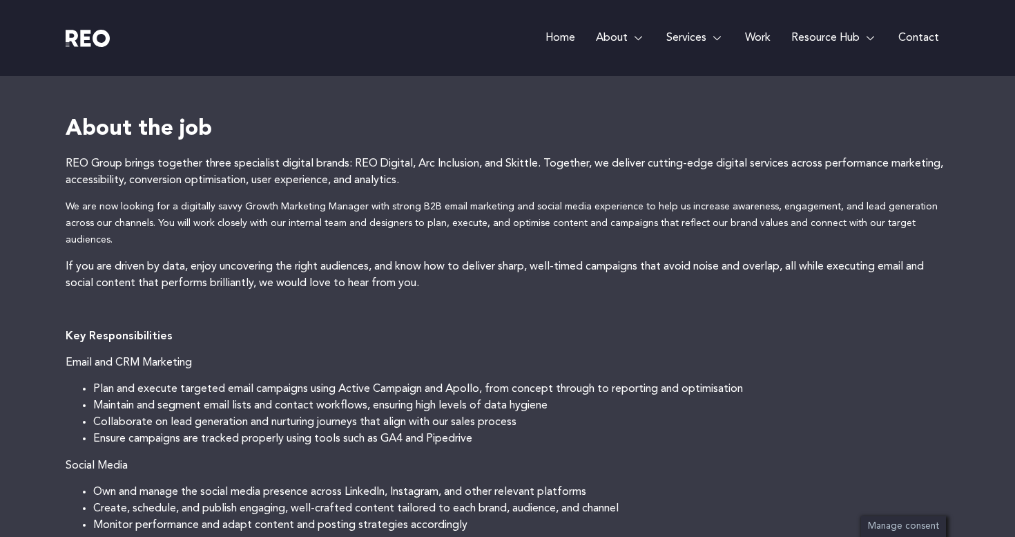
scroll to position [222, 0]
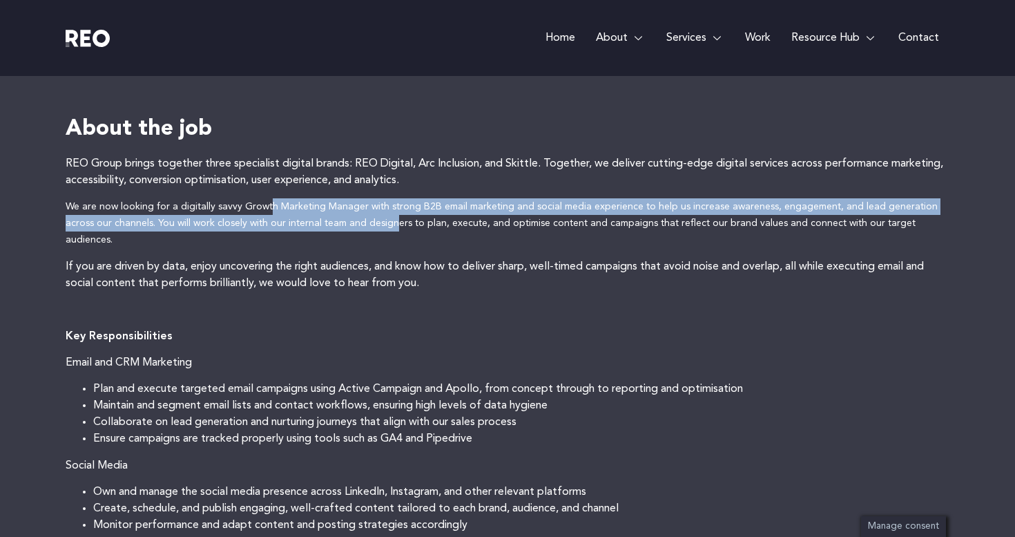
drag, startPoint x: 268, startPoint y: 209, endPoint x: 361, endPoint y: 227, distance: 95.0
click at [361, 227] on span "We are now looking for a digitally savvy Growth Marketing Manager with strong B…" at bounding box center [502, 223] width 872 height 43
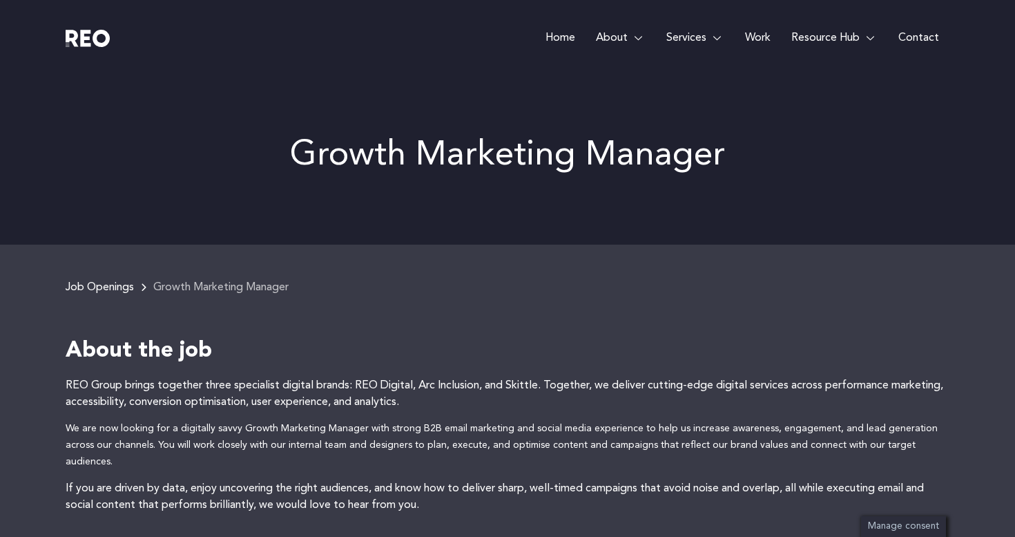
scroll to position [0, 0]
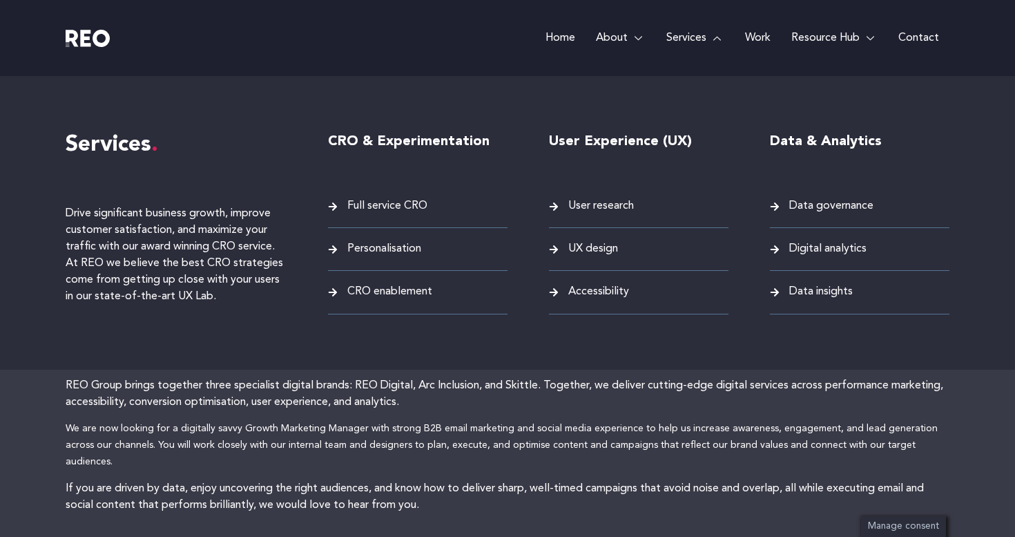
click at [399, 211] on span "Full service CRO" at bounding box center [386, 206] width 84 height 19
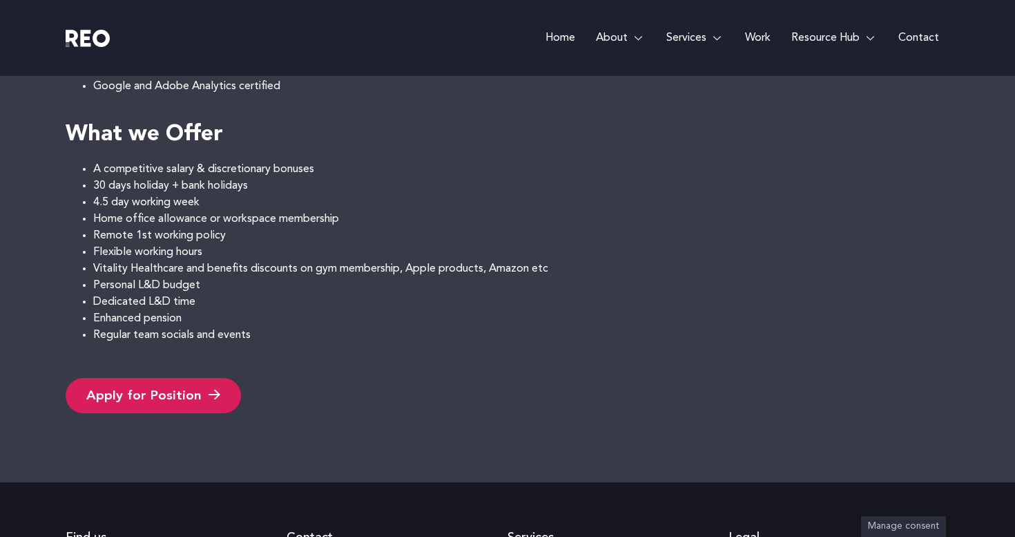
scroll to position [1326, 0]
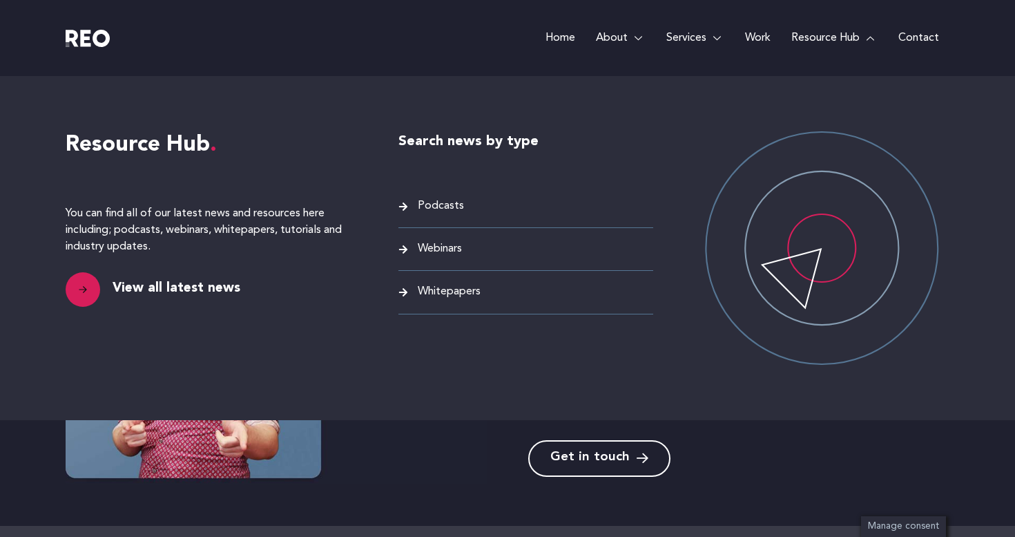
scroll to position [156, 0]
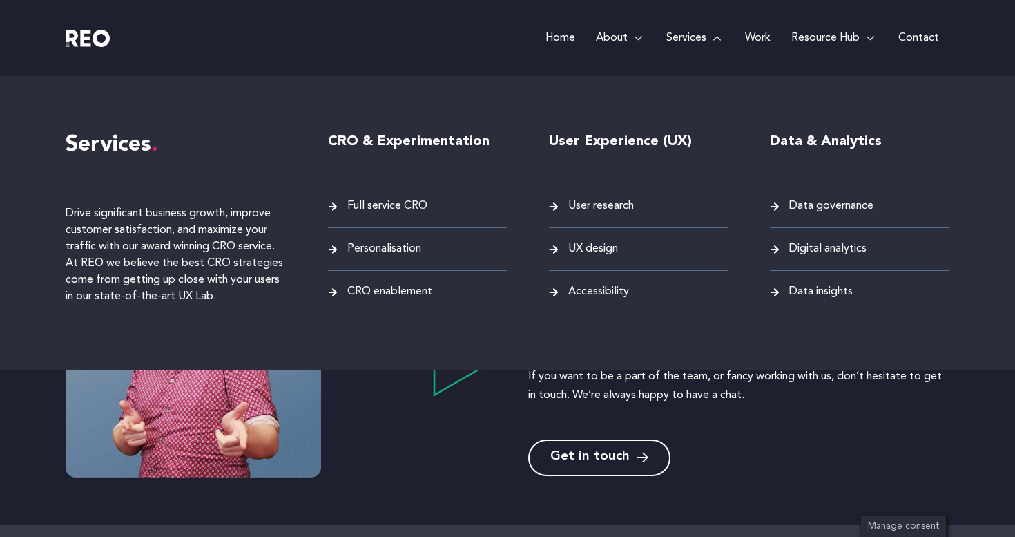
click at [388, 204] on span "Full service CRO" at bounding box center [386, 206] width 84 height 19
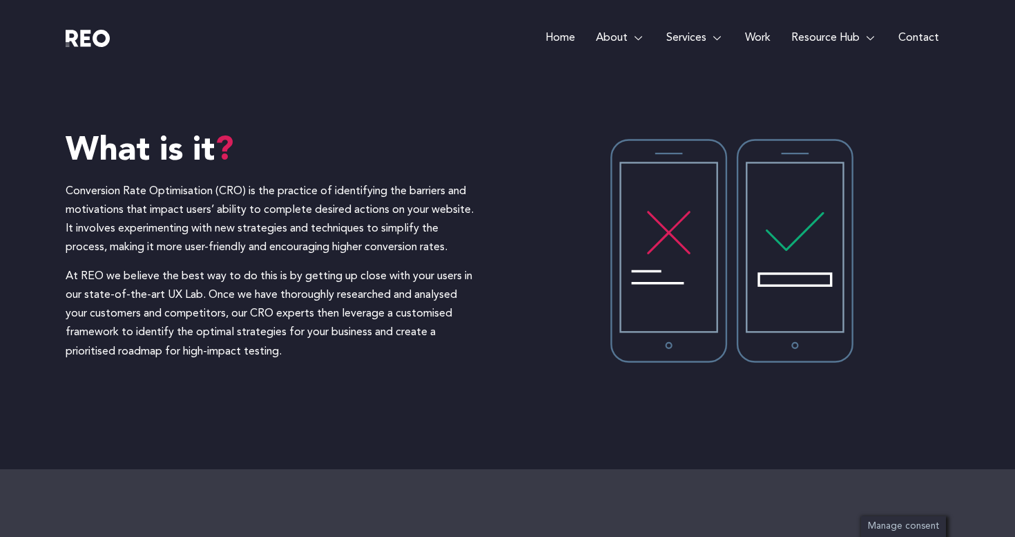
scroll to position [993, 0]
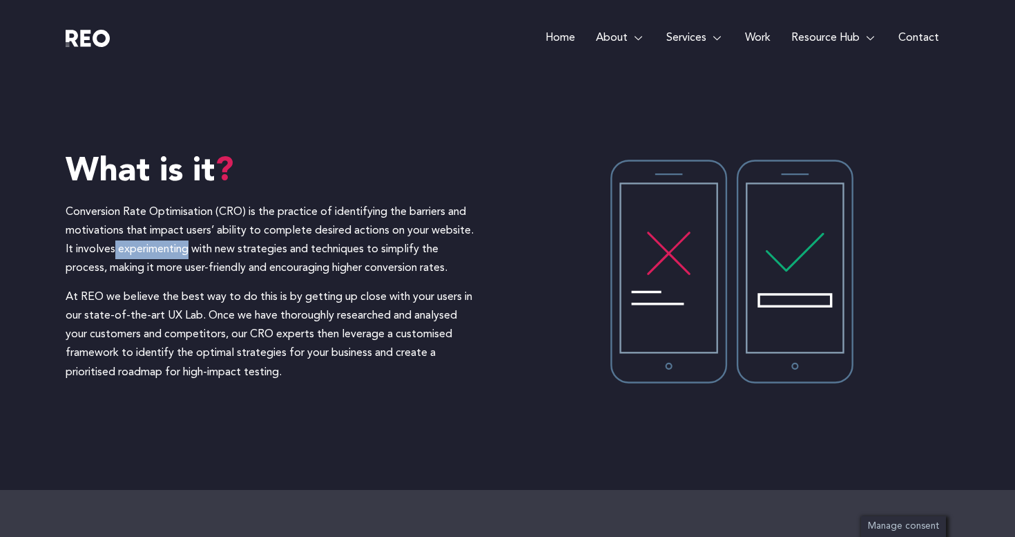
drag, startPoint x: 115, startPoint y: 251, endPoint x: 190, endPoint y: 247, distance: 74.8
click at [190, 247] on p "Conversion Rate Optimisation (CRO) is the practice of identifying the barriers …" at bounding box center [273, 240] width 414 height 75
copy p "experimenting"
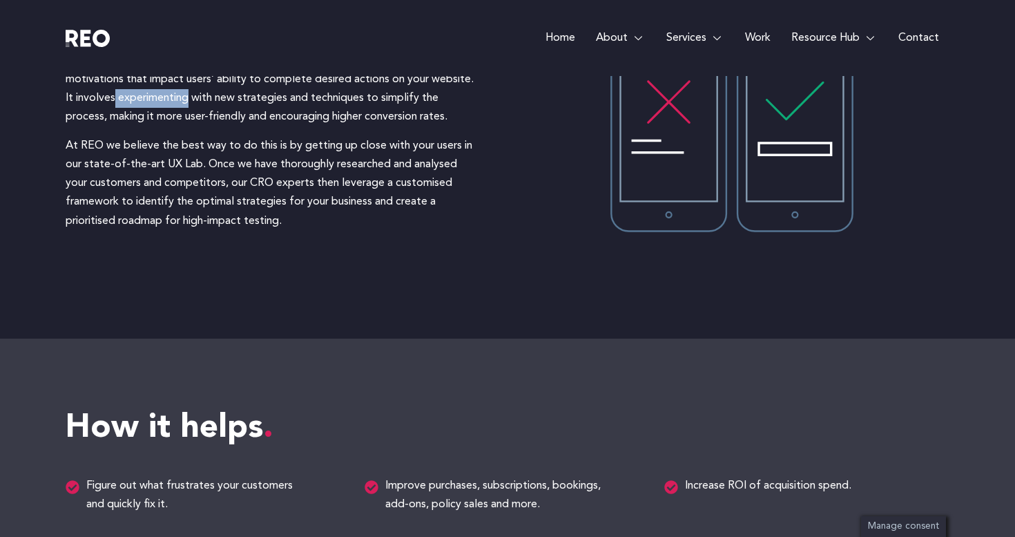
scroll to position [1190, 0]
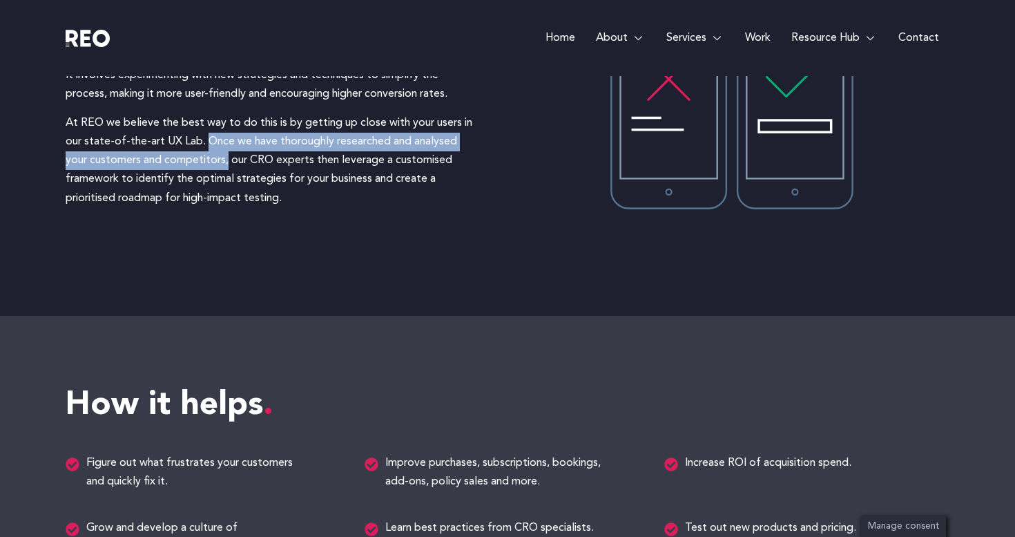
drag, startPoint x: 208, startPoint y: 138, endPoint x: 229, endPoint y: 155, distance: 26.5
click at [229, 156] on p "At REO we believe the best way to do this is by getting up close with your user…" at bounding box center [273, 161] width 414 height 94
copy p "Once we have thoroughly researched and analysed your customers and competitors,"
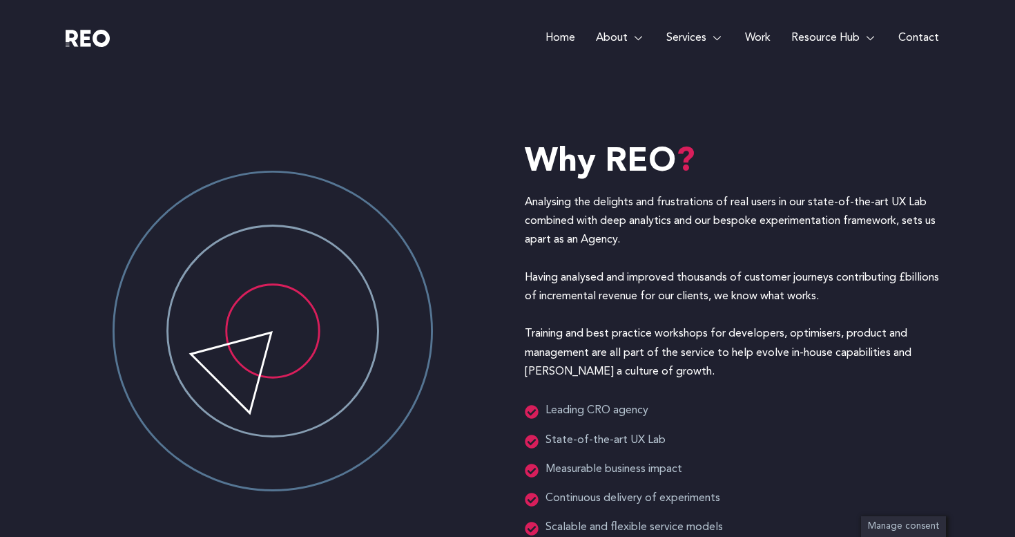
scroll to position [1859, 0]
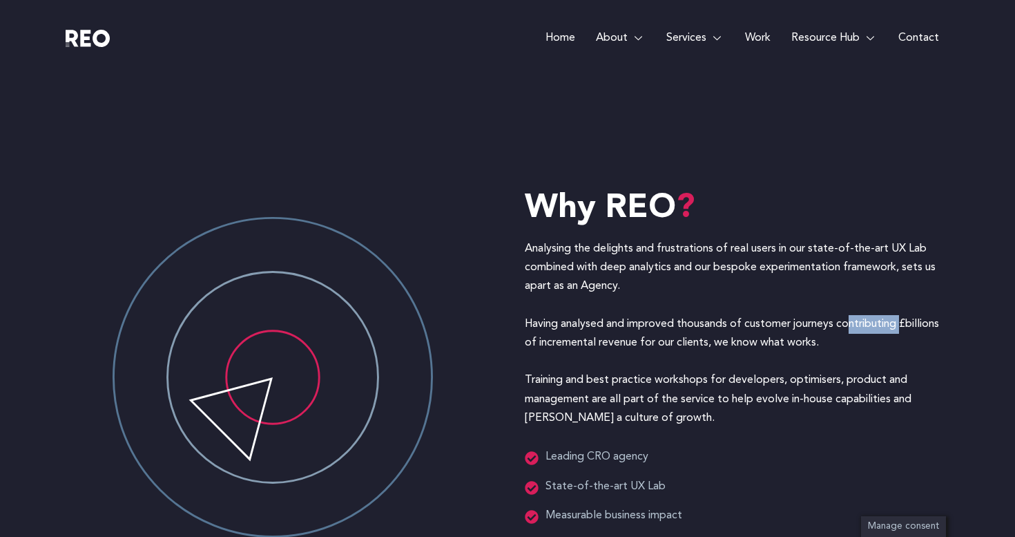
drag, startPoint x: 522, startPoint y: 328, endPoint x: 863, endPoint y: 317, distance: 341.4
click at [863, 317] on div "Why REO Analysing the delights and frustrations of real users in our state-of-t…" at bounding box center [508, 344] width 884 height 561
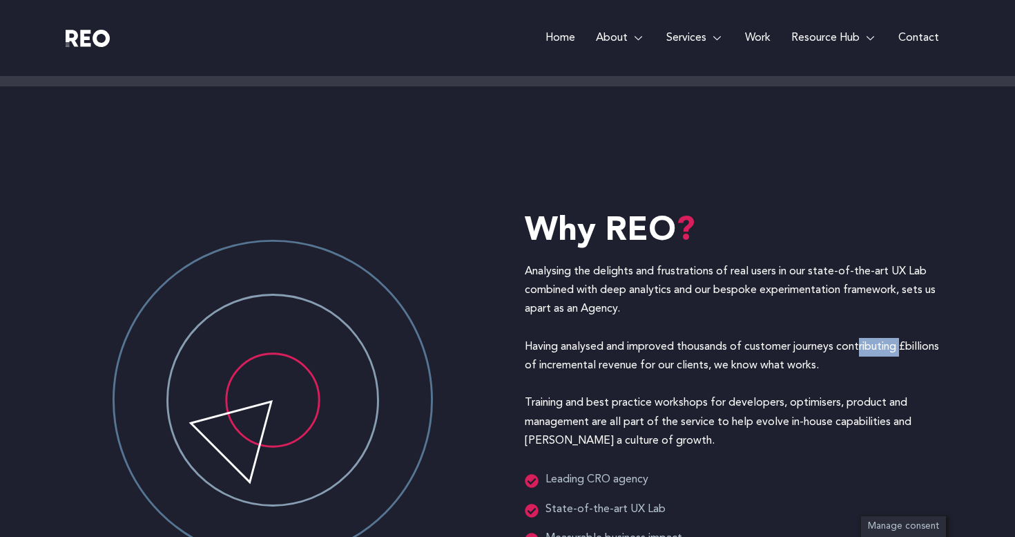
click at [863, 317] on p "Analysing the delights and frustrations of real users in our state-of-the-art U…" at bounding box center [732, 356] width 414 height 188
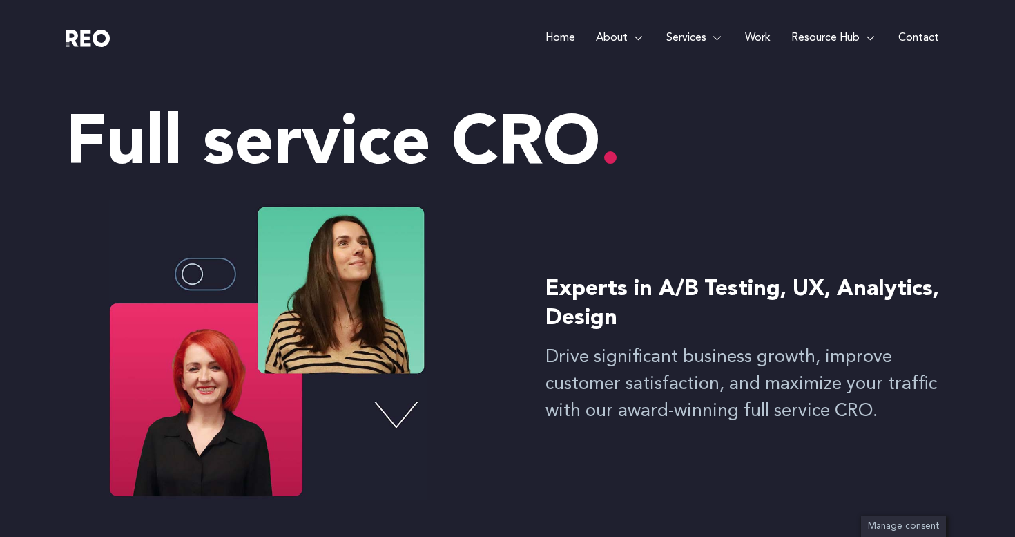
scroll to position [0, 0]
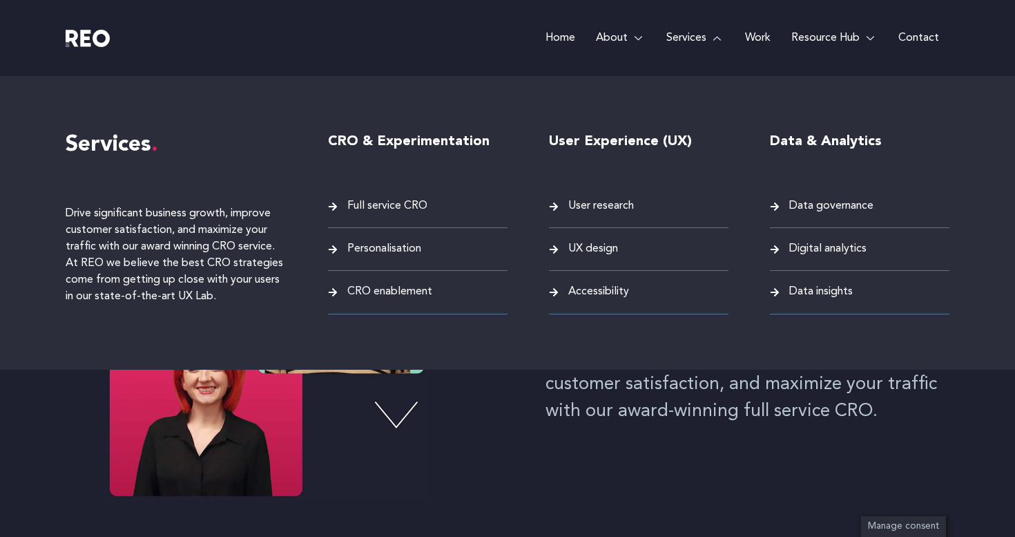
click at [405, 250] on span "Personalisation" at bounding box center [382, 249] width 77 height 19
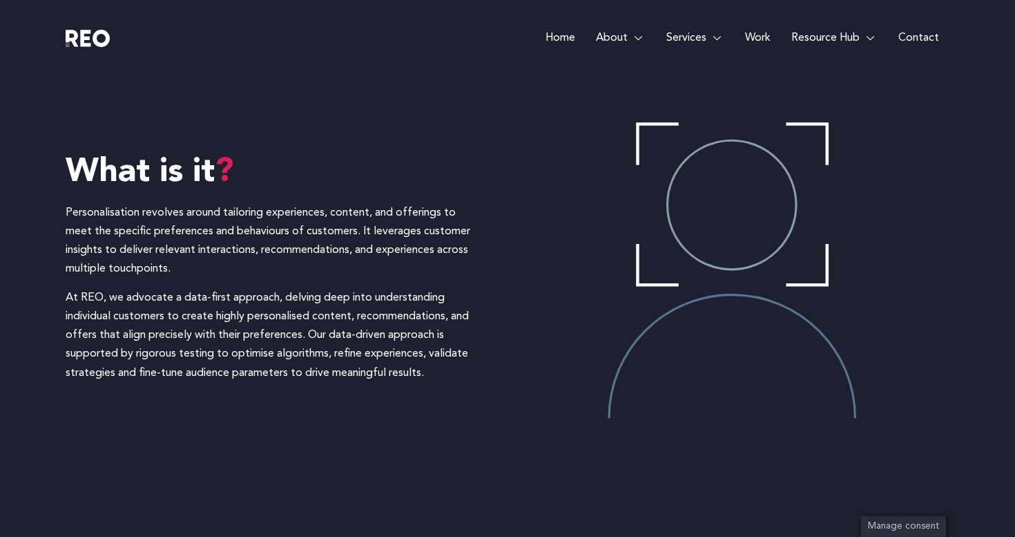
scroll to position [1147, 0]
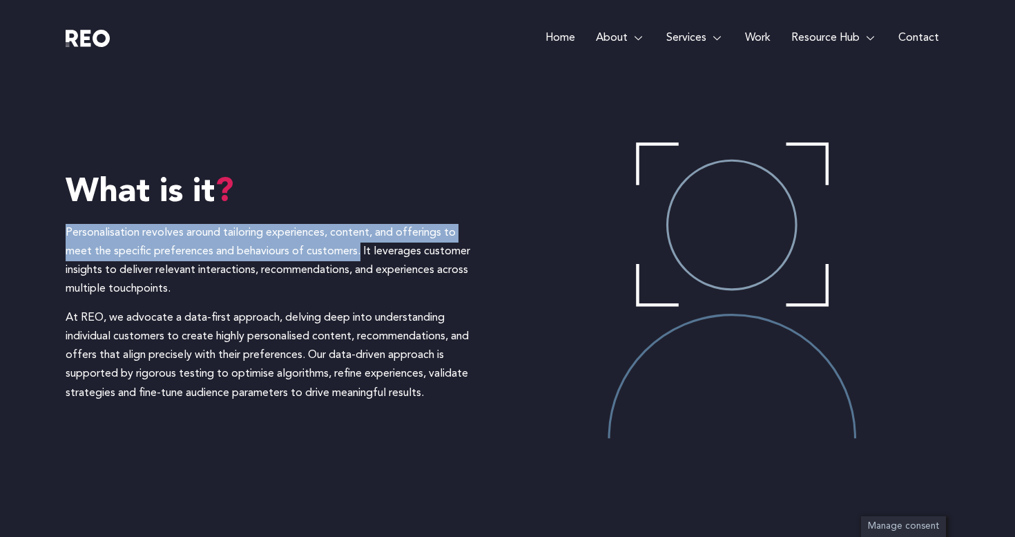
drag, startPoint x: 361, startPoint y: 254, endPoint x: 8, endPoint y: 229, distance: 353.9
click at [8, 229] on div "What is it Personalisation revolves around tailoring experiences, content, and …" at bounding box center [507, 292] width 1015 height 538
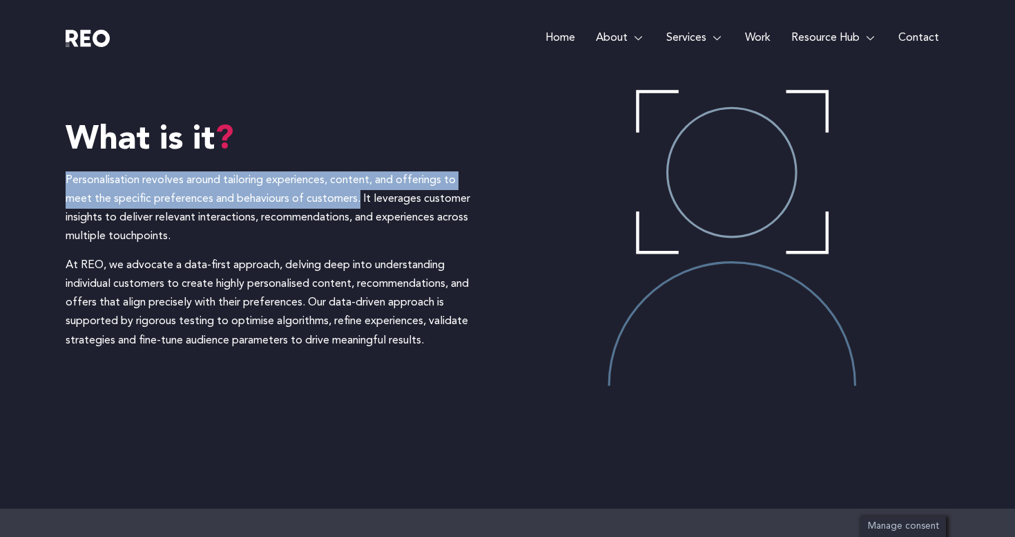
scroll to position [1246, 0]
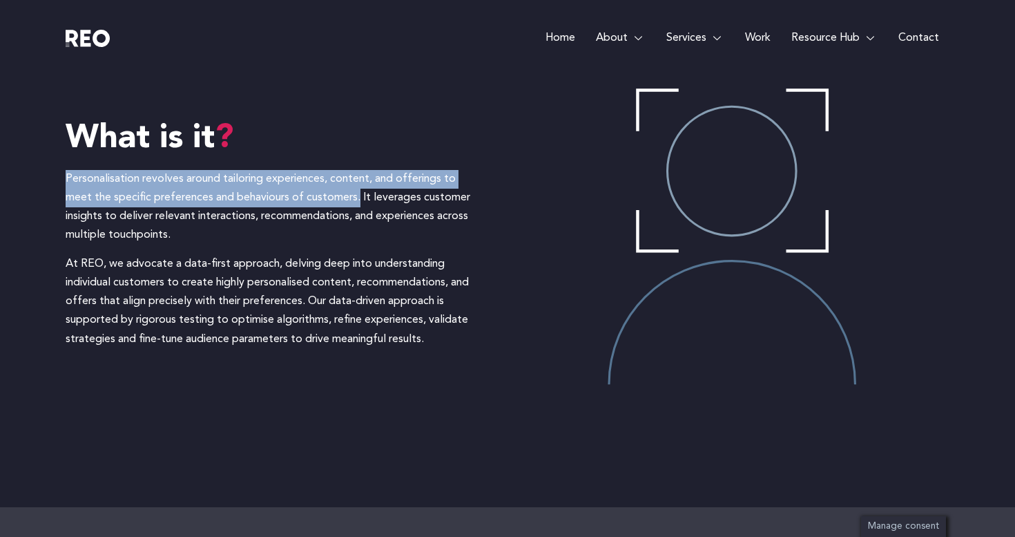
copy p "Personalisation revolves around tailoring experiences, content, and offerings t…"
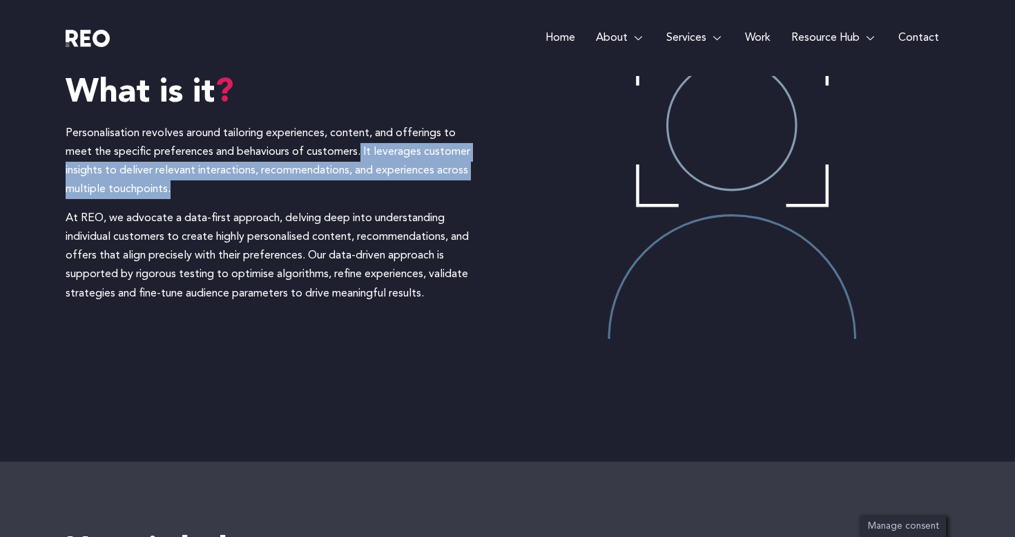
drag, startPoint x: 359, startPoint y: 150, endPoint x: 381, endPoint y: 180, distance: 37.6
click at [381, 180] on p "Personalisation revolves around tailoring experiences, content, and offerings t…" at bounding box center [273, 161] width 414 height 75
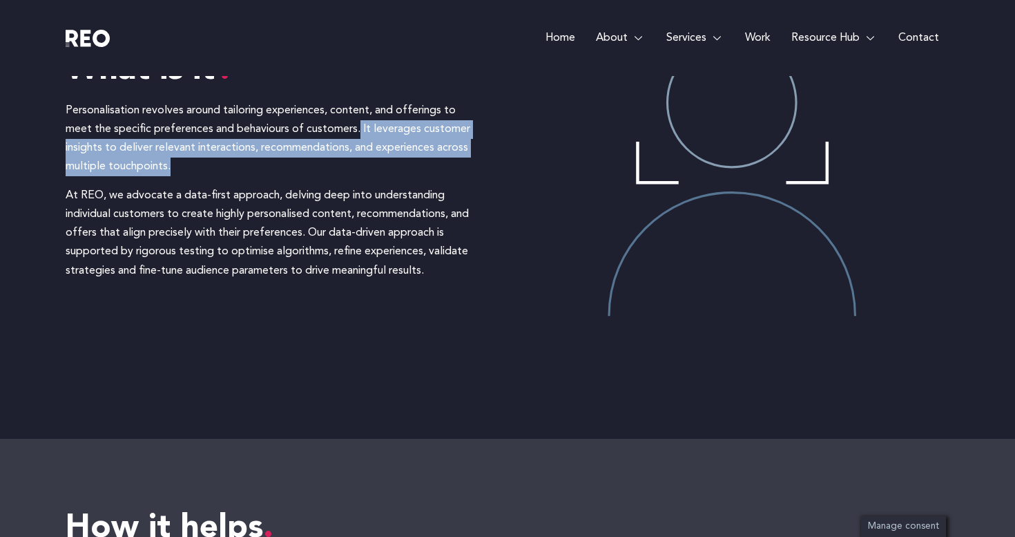
copy p "It leverages customer insights to deliver relevant interactions, recommendation…"
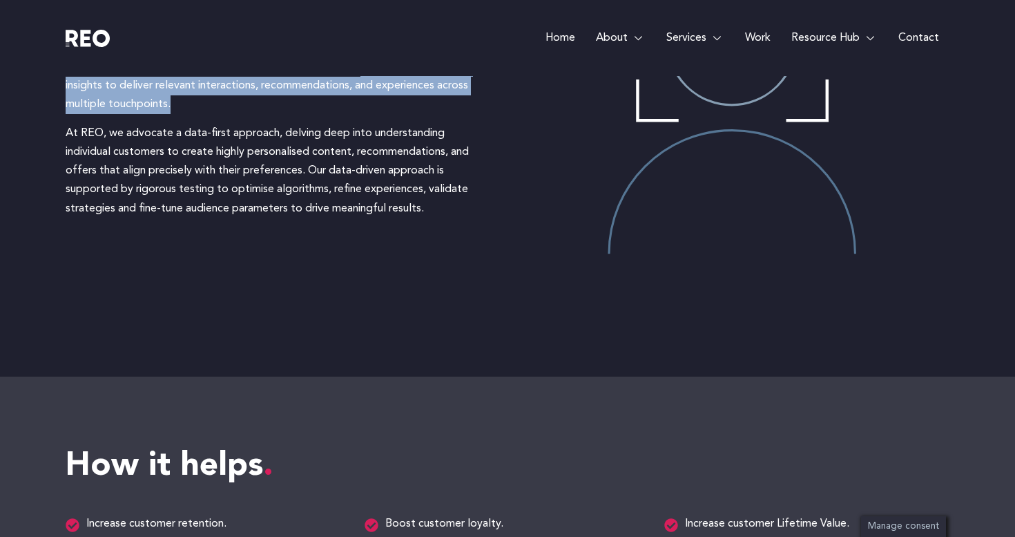
scroll to position [1310, 0]
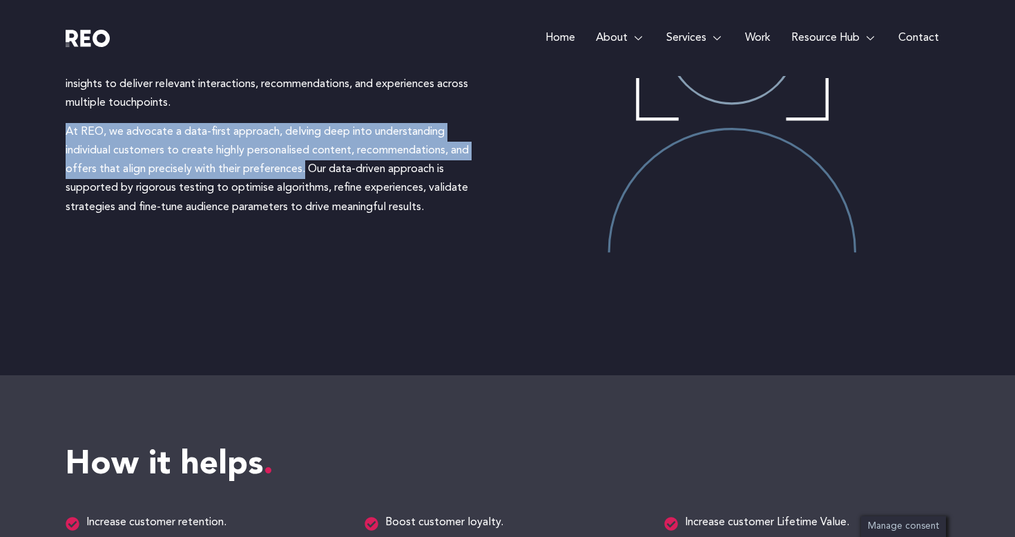
drag, startPoint x: 303, startPoint y: 170, endPoint x: 64, endPoint y: 116, distance: 245.0
click at [64, 116] on div "What is it Personalisation revolves around tailoring experiences, content, and …" at bounding box center [507, 106] width 1015 height 538
copy p "At REO, we advocate a data-first approach, delving deep into understanding indi…"
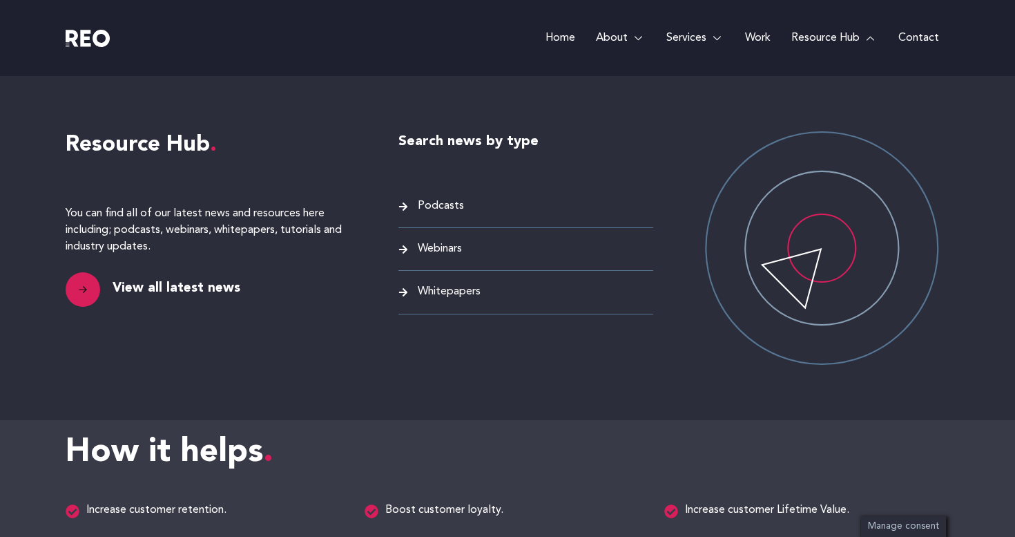
scroll to position [1351, 0]
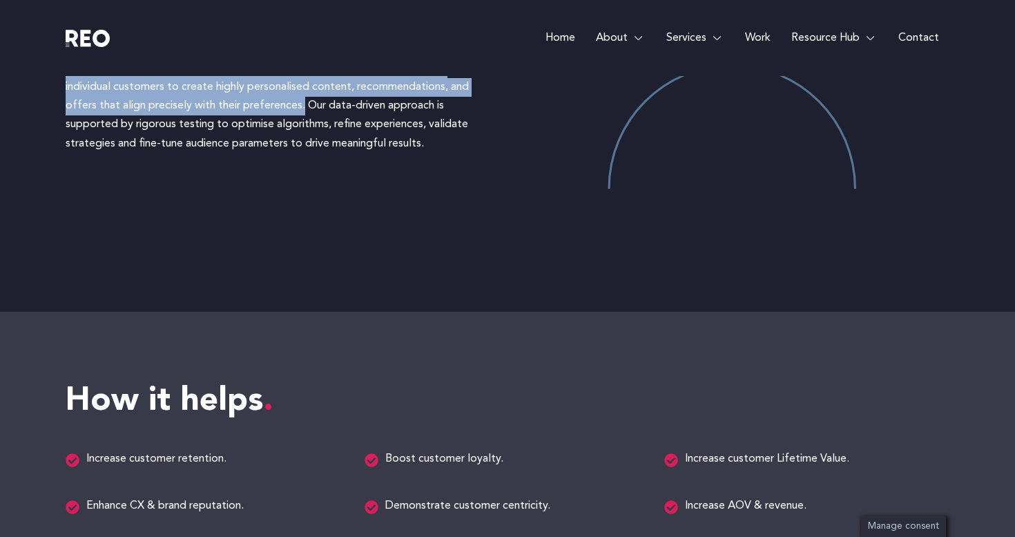
drag, startPoint x: 332, startPoint y: 124, endPoint x: 458, endPoint y: 151, distance: 129.3
click at [458, 151] on p "At REO, we advocate a data-first approach, delving deep into understanding indi…" at bounding box center [273, 106] width 414 height 94
copy p "refine experiences, validate strategies and fine-tune audience parameters to dr…"
